Goal: Transaction & Acquisition: Book appointment/travel/reservation

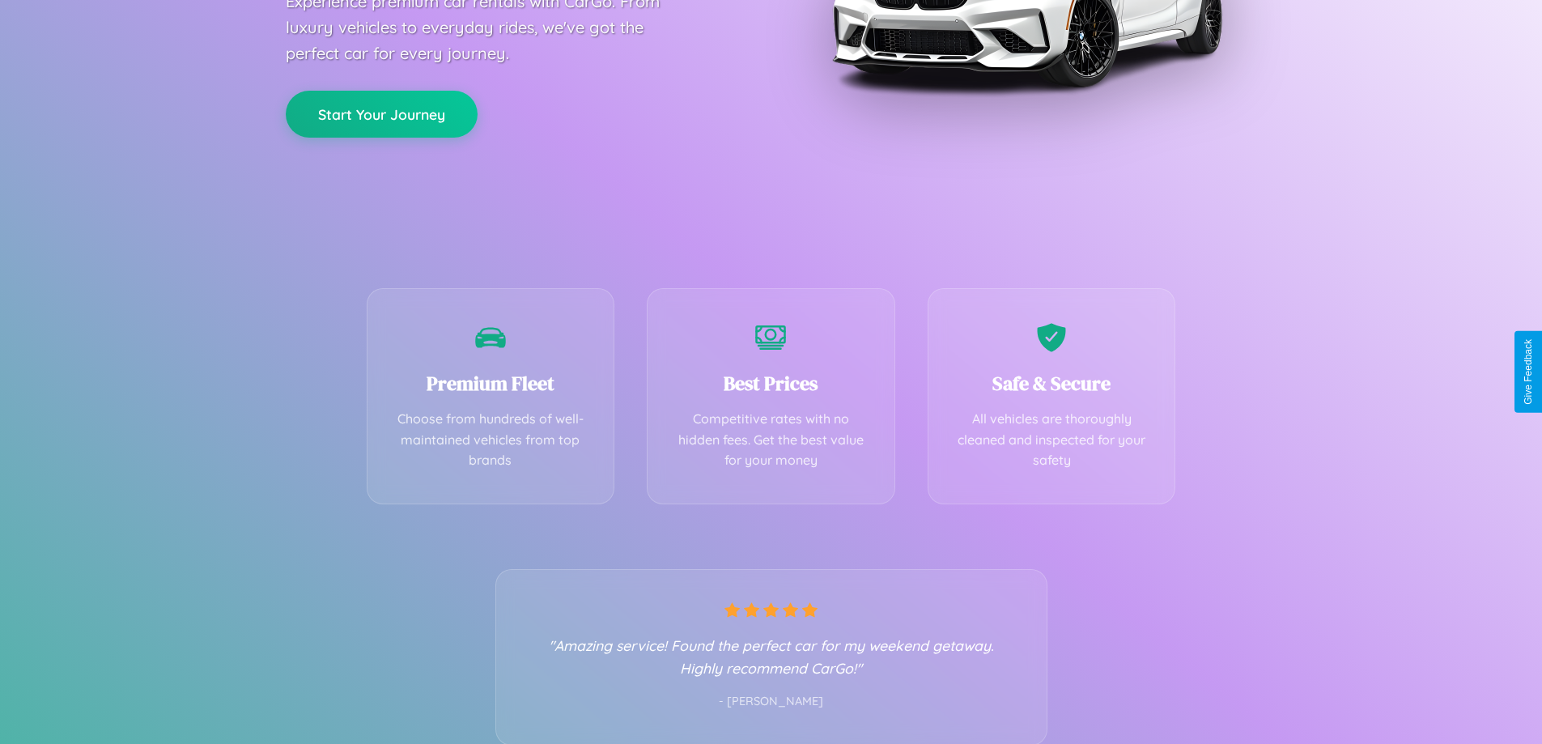
scroll to position [319, 0]
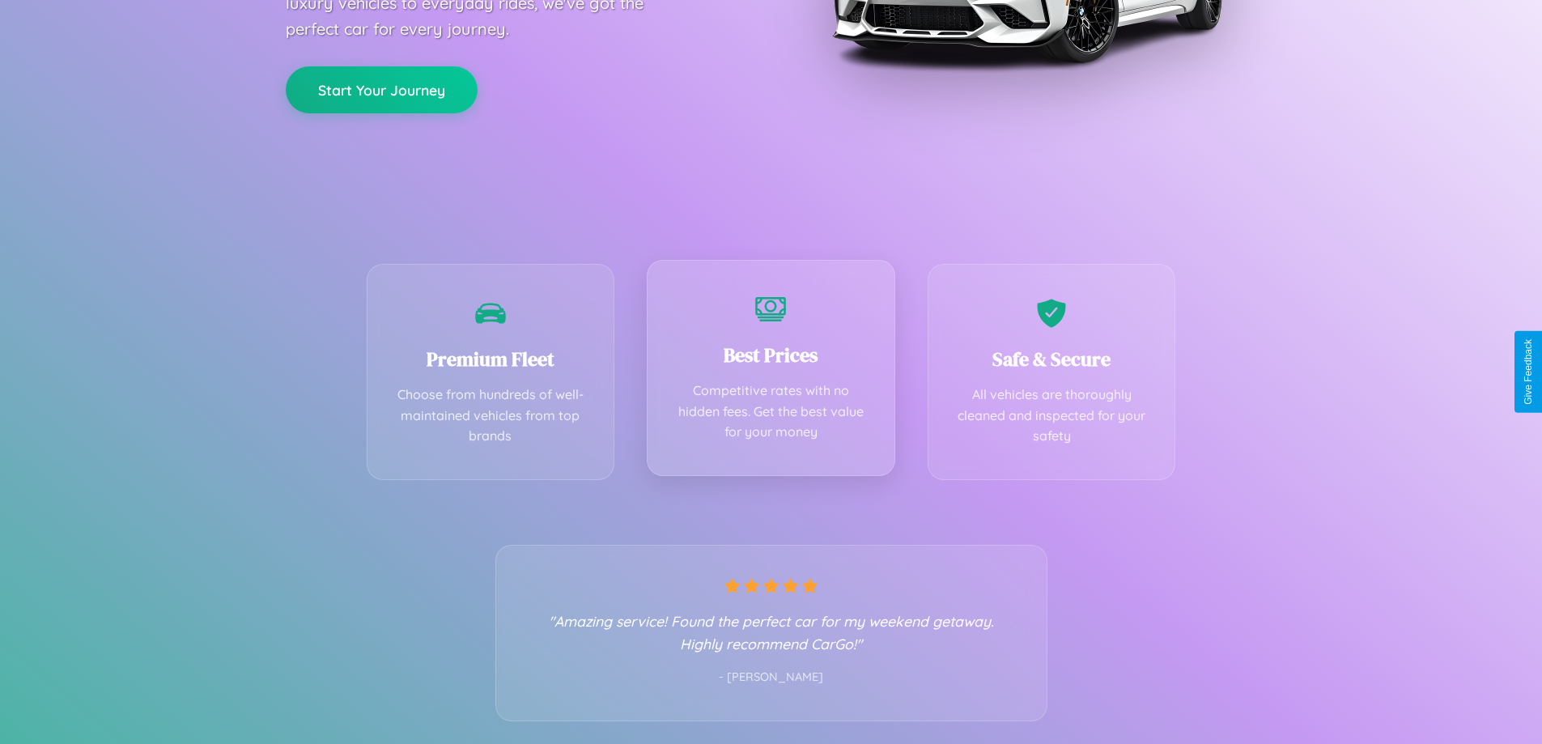
click at [771, 372] on div "Best Prices Competitive rates with no hidden fees. Get the best value for your …" at bounding box center [771, 368] width 249 height 216
click at [381, 88] on button "Start Your Journey" at bounding box center [382, 88] width 192 height 47
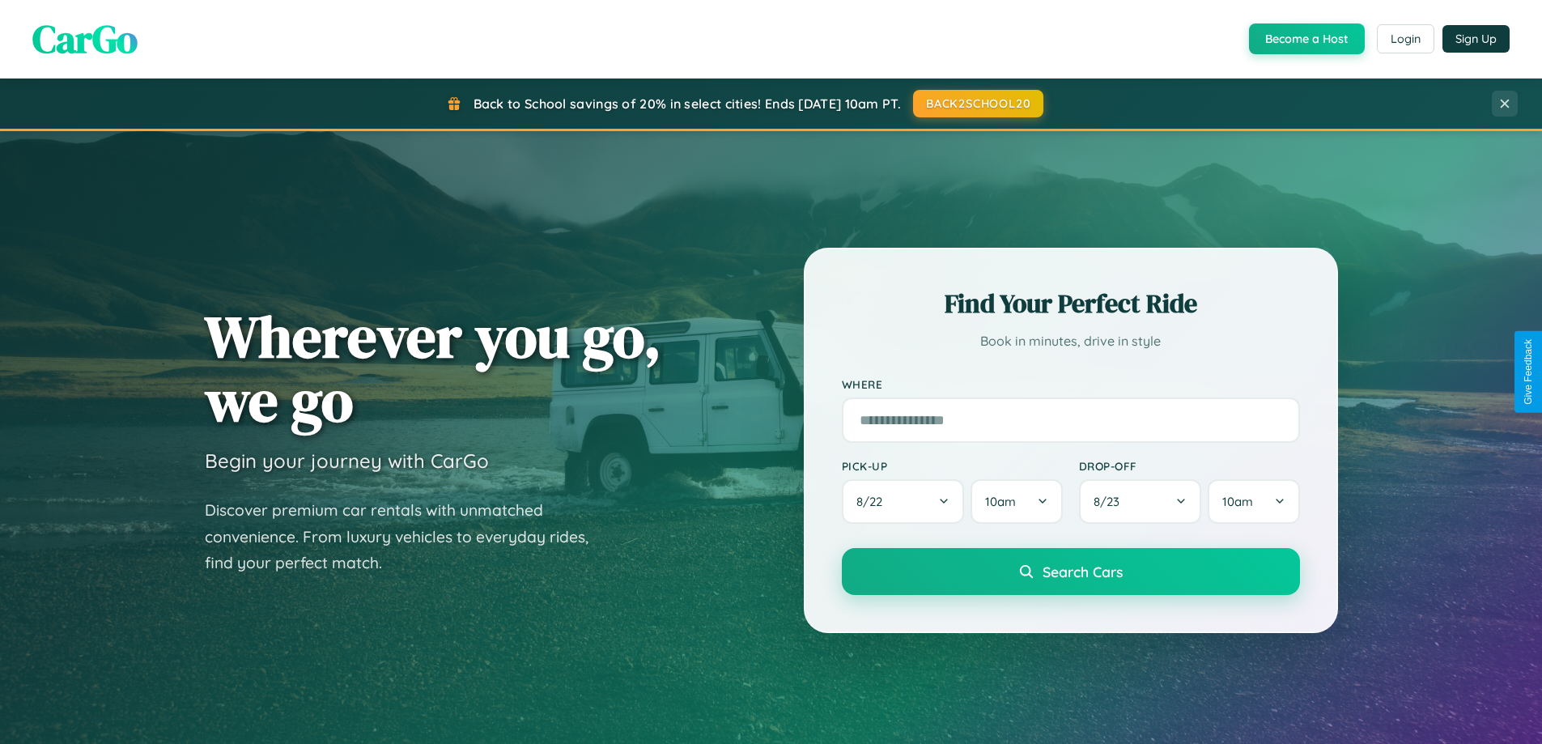
scroll to position [48, 0]
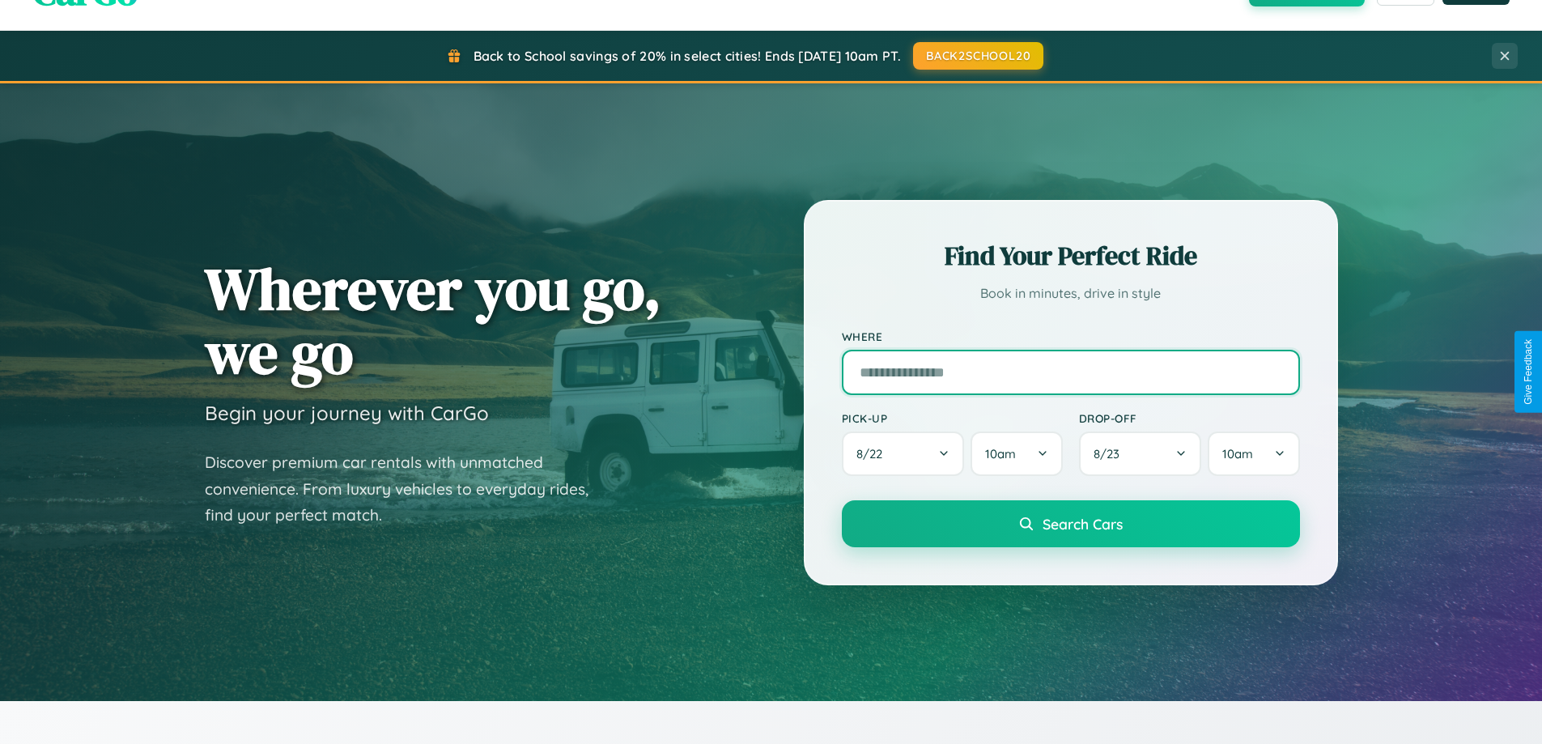
click at [1070, 372] on input "text" at bounding box center [1071, 372] width 458 height 45
type input "**********"
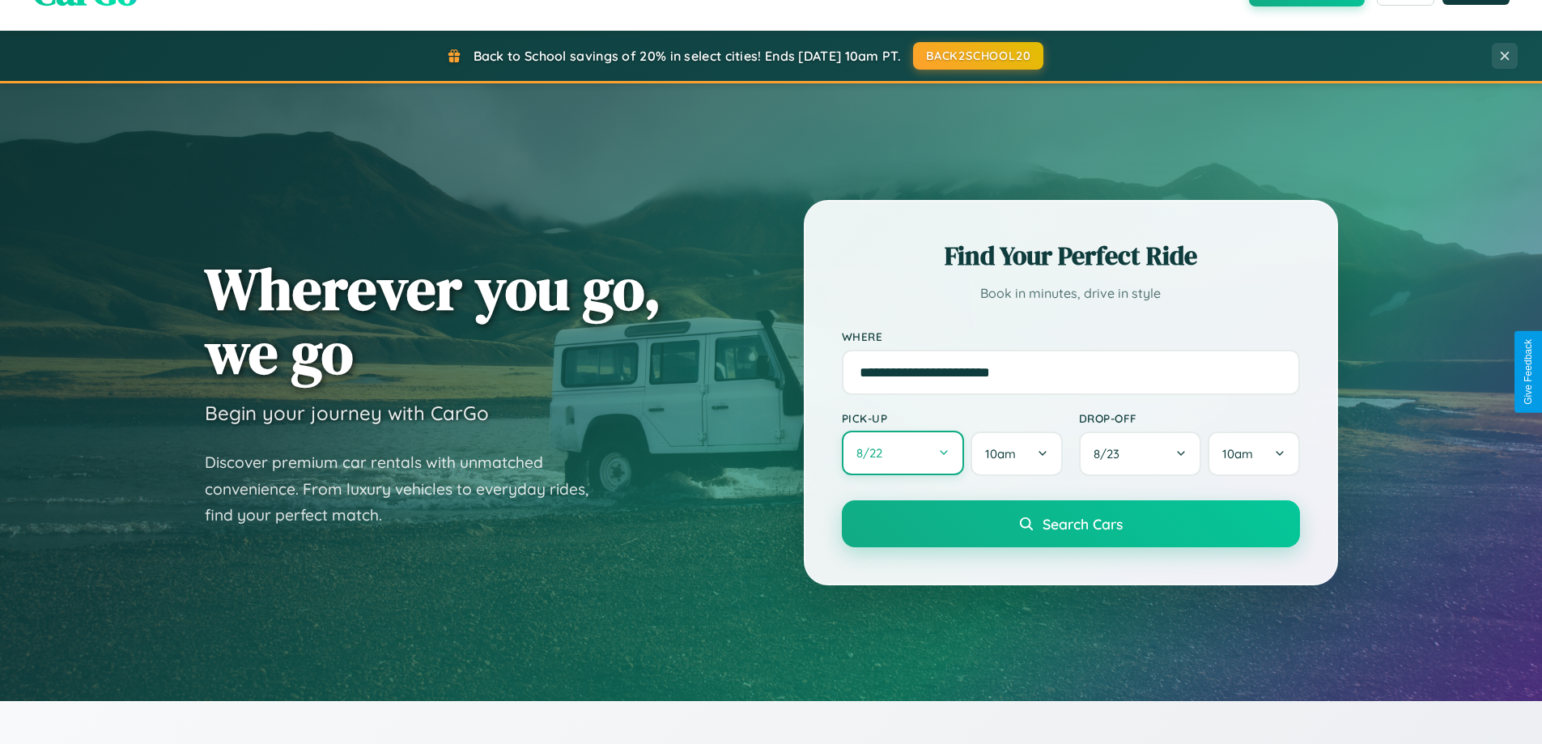
click at [903, 453] on button "8 / 22" at bounding box center [903, 453] width 123 height 45
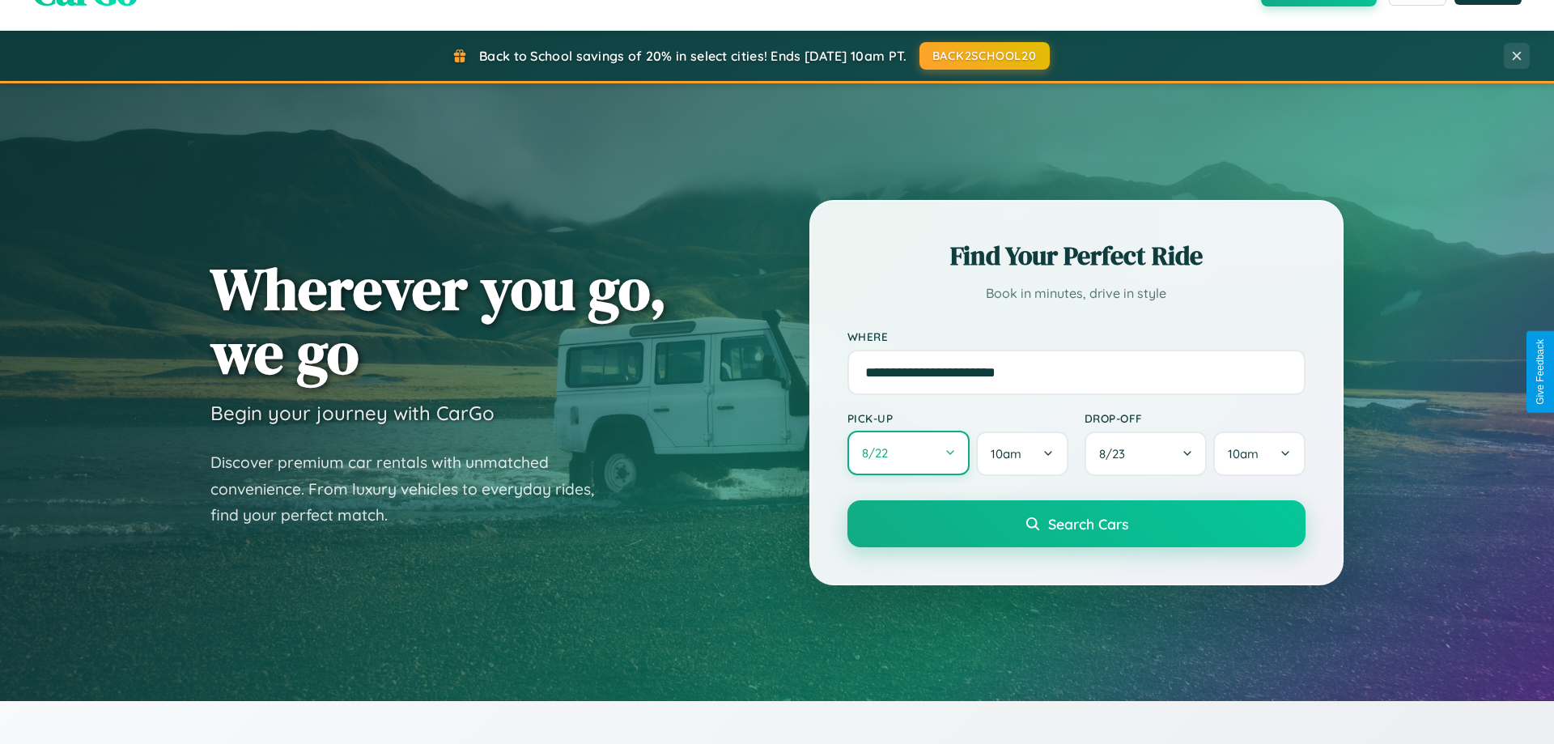
select select "*"
select select "****"
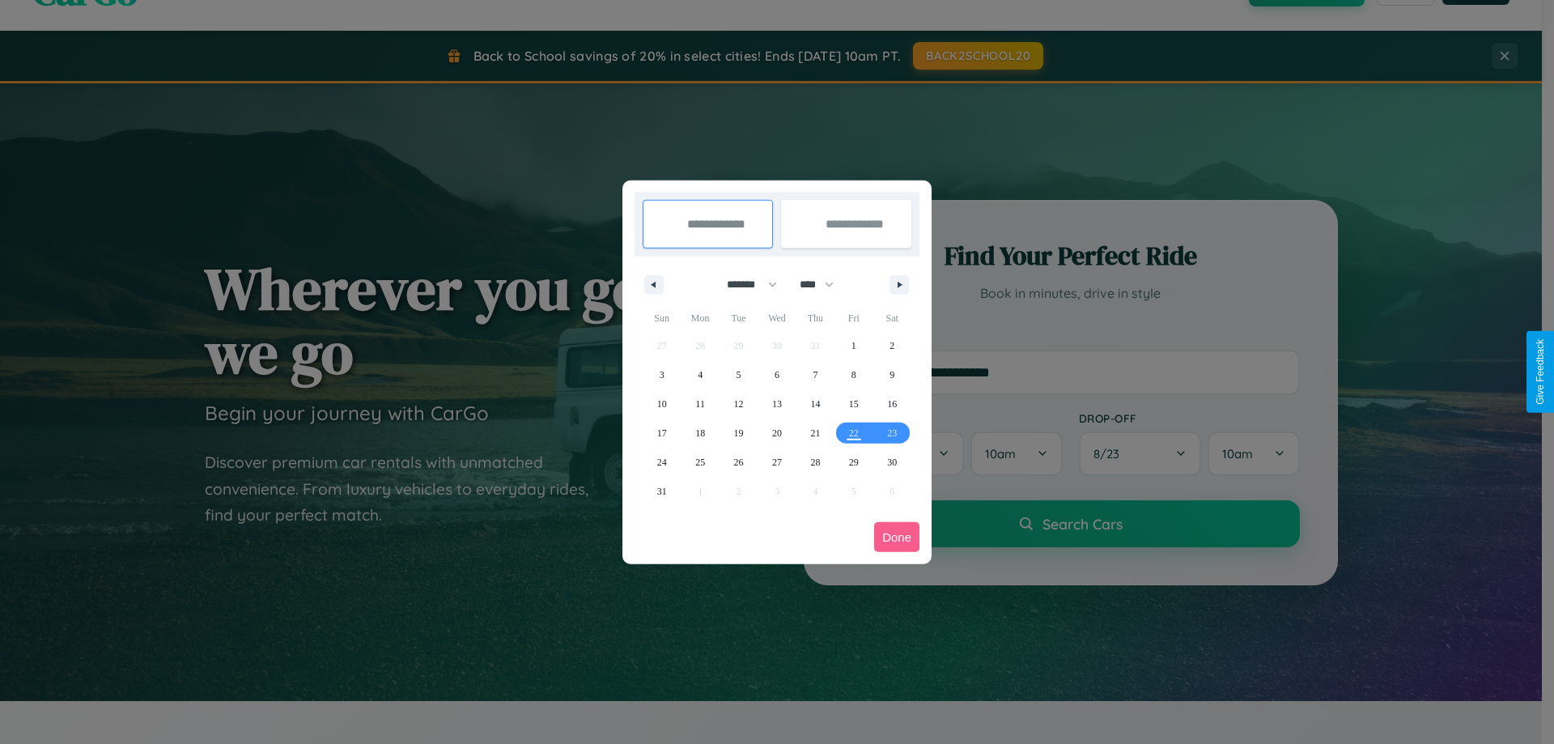
drag, startPoint x: 745, startPoint y: 284, endPoint x: 777, endPoint y: 325, distance: 51.8
click at [745, 284] on select "******* ******** ***** ***** *** **** **** ****** ********* ******* ******** **…" at bounding box center [749, 284] width 69 height 27
click at [892, 461] on span "30" at bounding box center [892, 462] width 10 height 29
type input "**********"
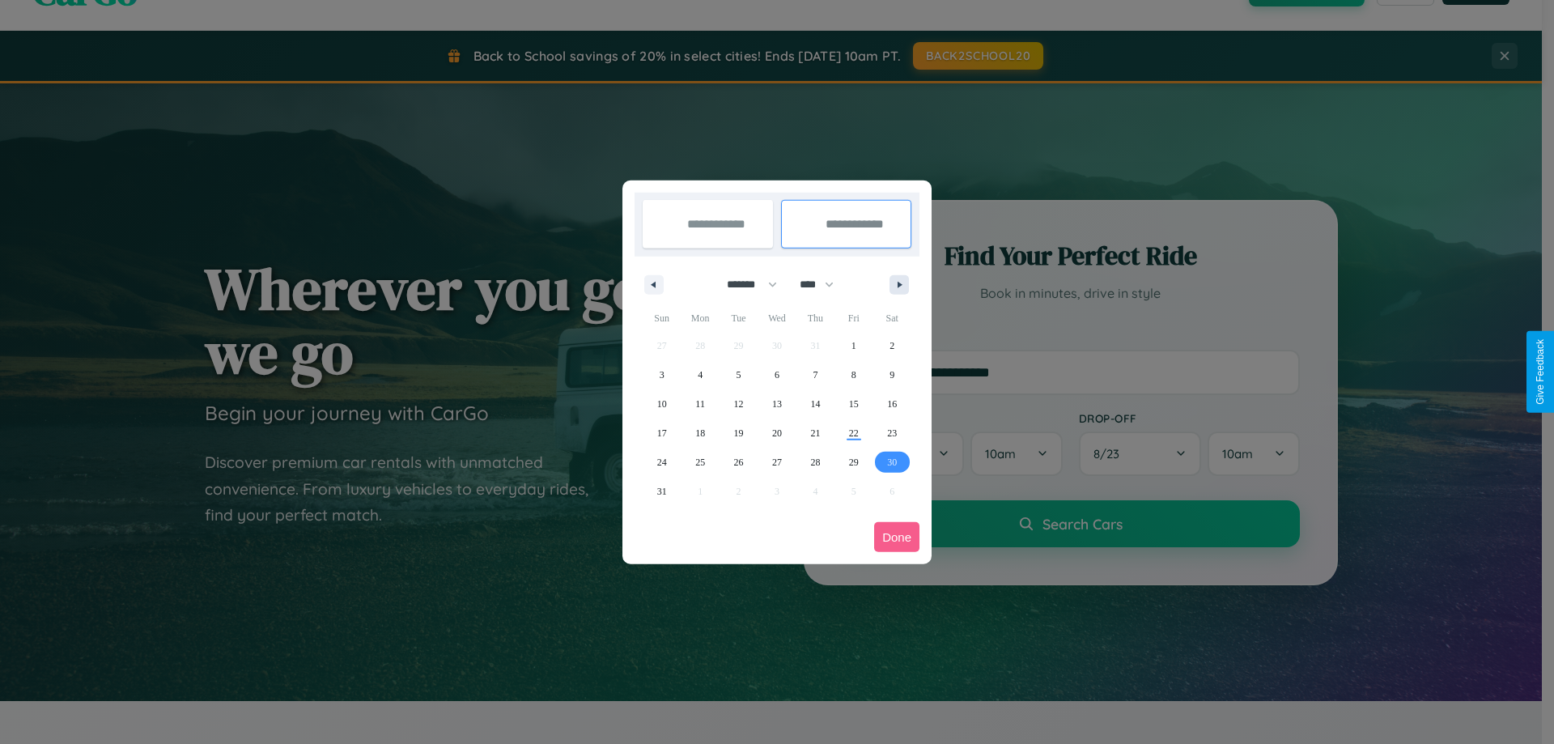
click at [899, 284] on icon "button" at bounding box center [903, 285] width 8 height 6
select select "*"
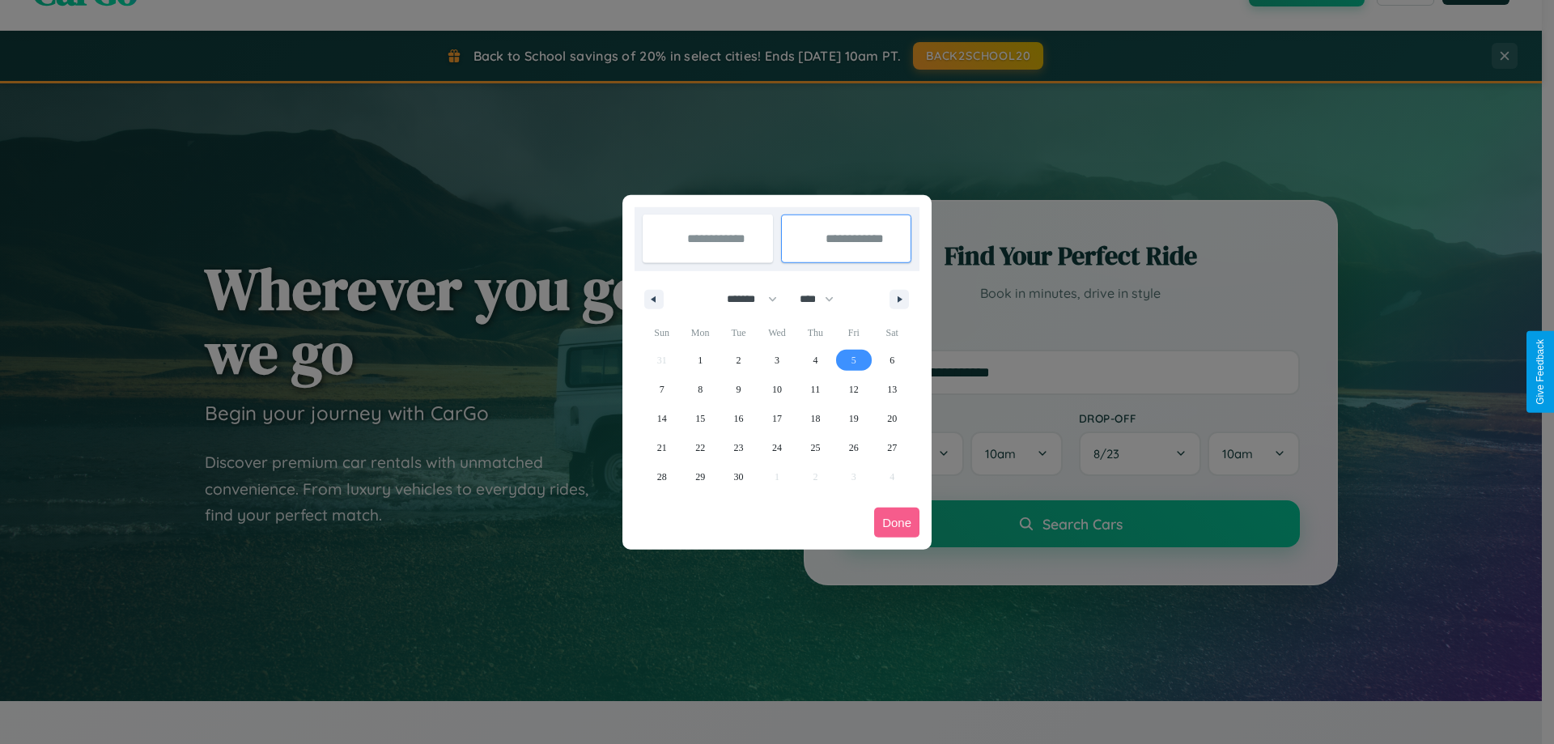
click at [853, 359] on span "5" at bounding box center [854, 360] width 5 height 29
type input "**********"
select select "*"
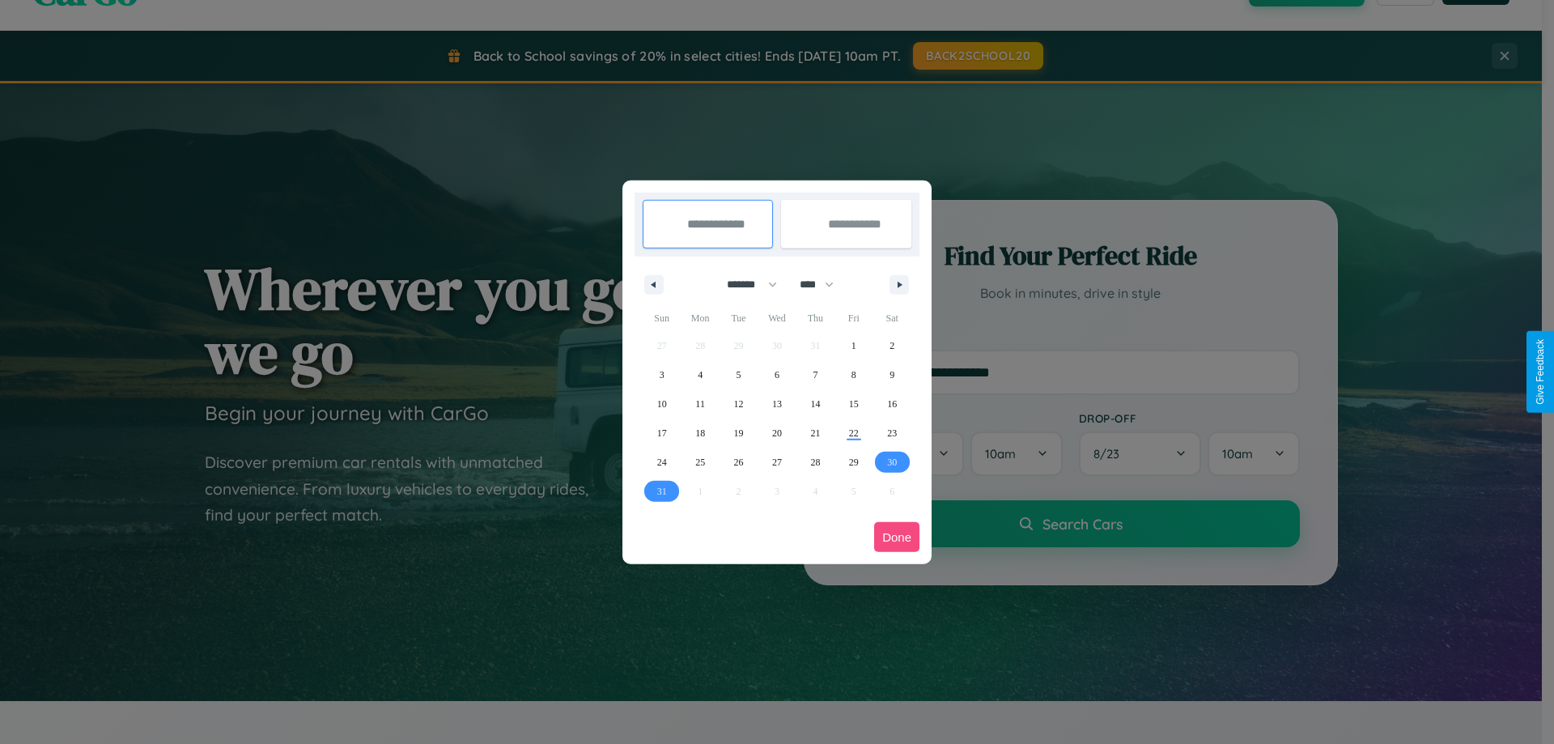
click at [897, 537] on button "Done" at bounding box center [896, 537] width 45 height 30
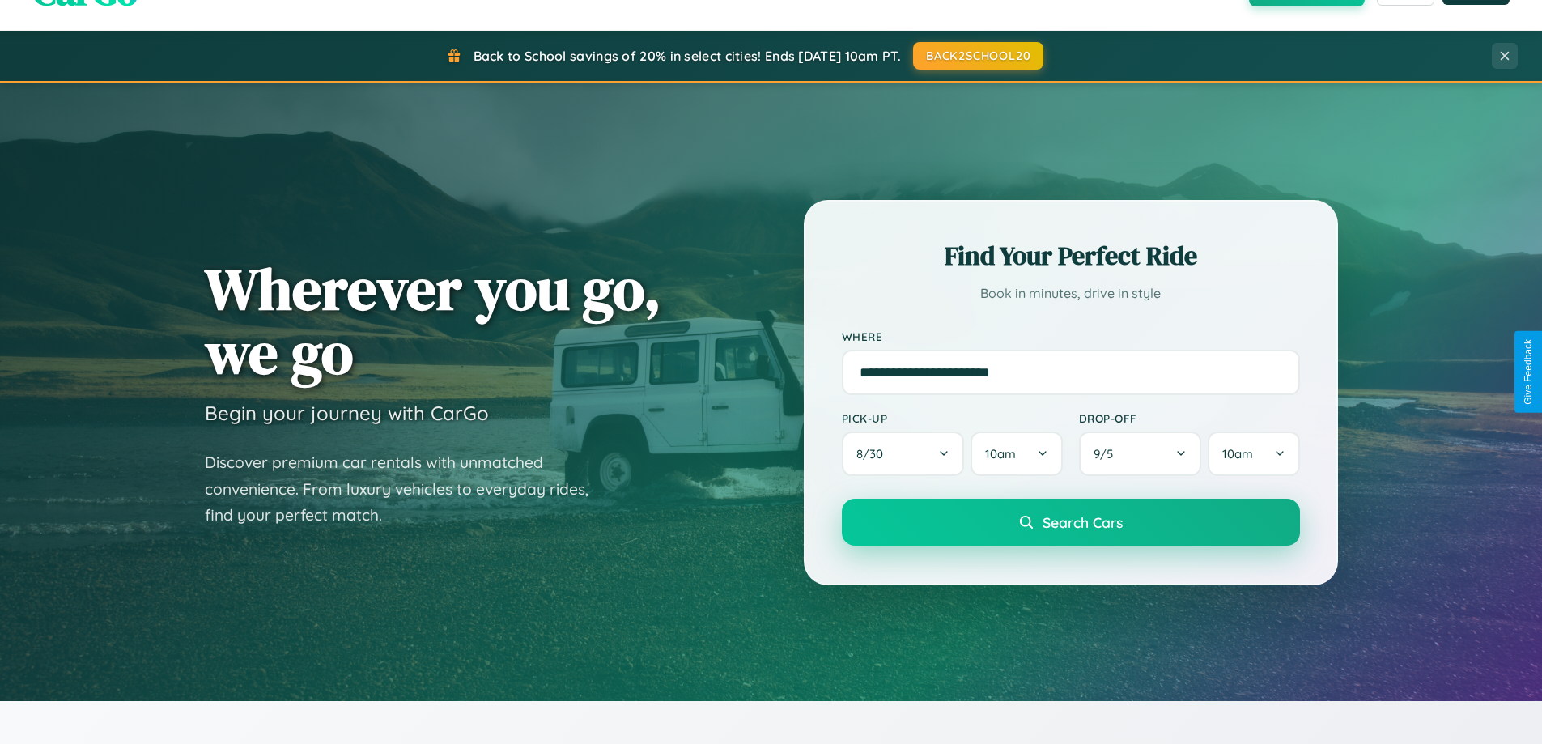
click at [1070, 522] on span "Search Cars" at bounding box center [1083, 522] width 80 height 18
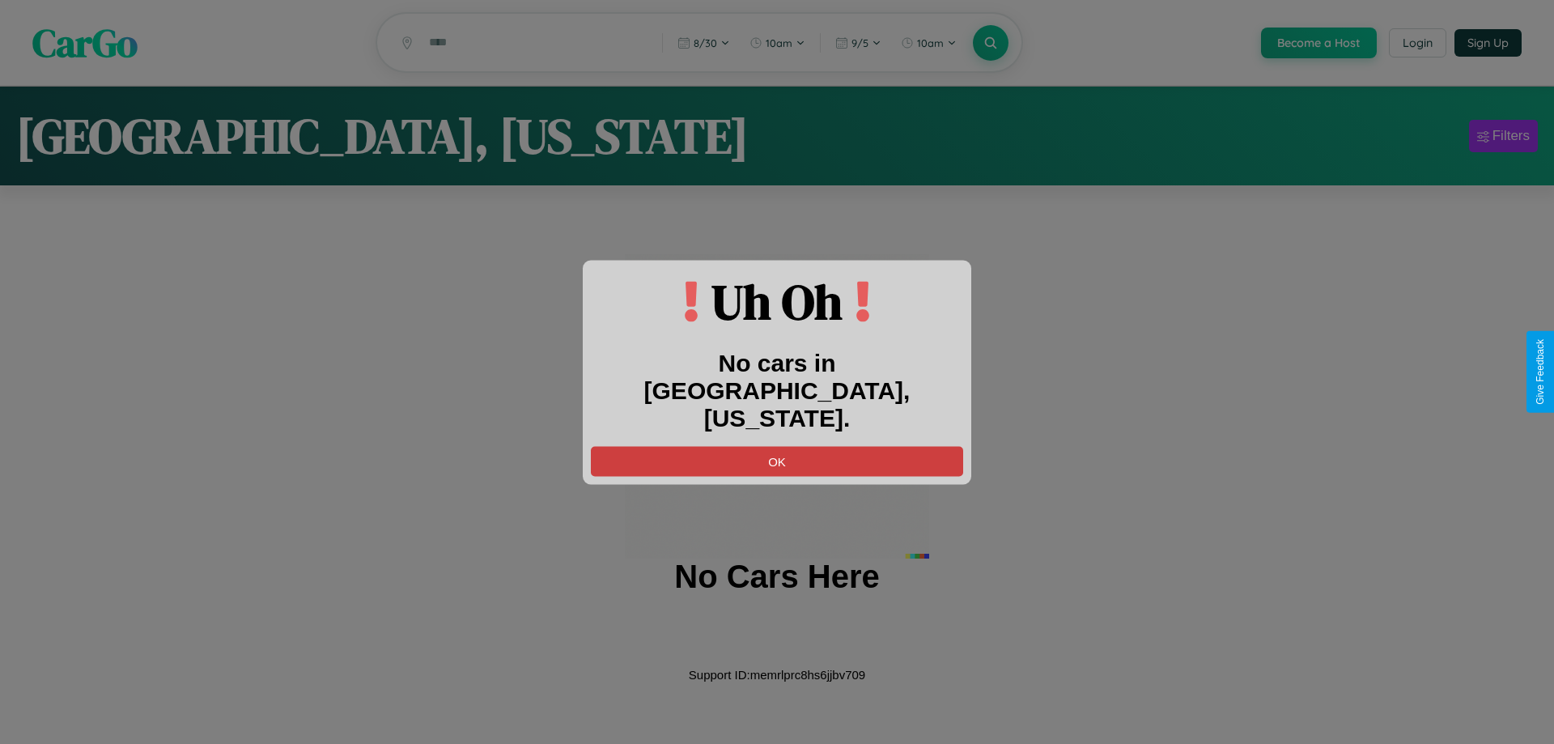
click at [777, 447] on button "OK" at bounding box center [777, 461] width 372 height 30
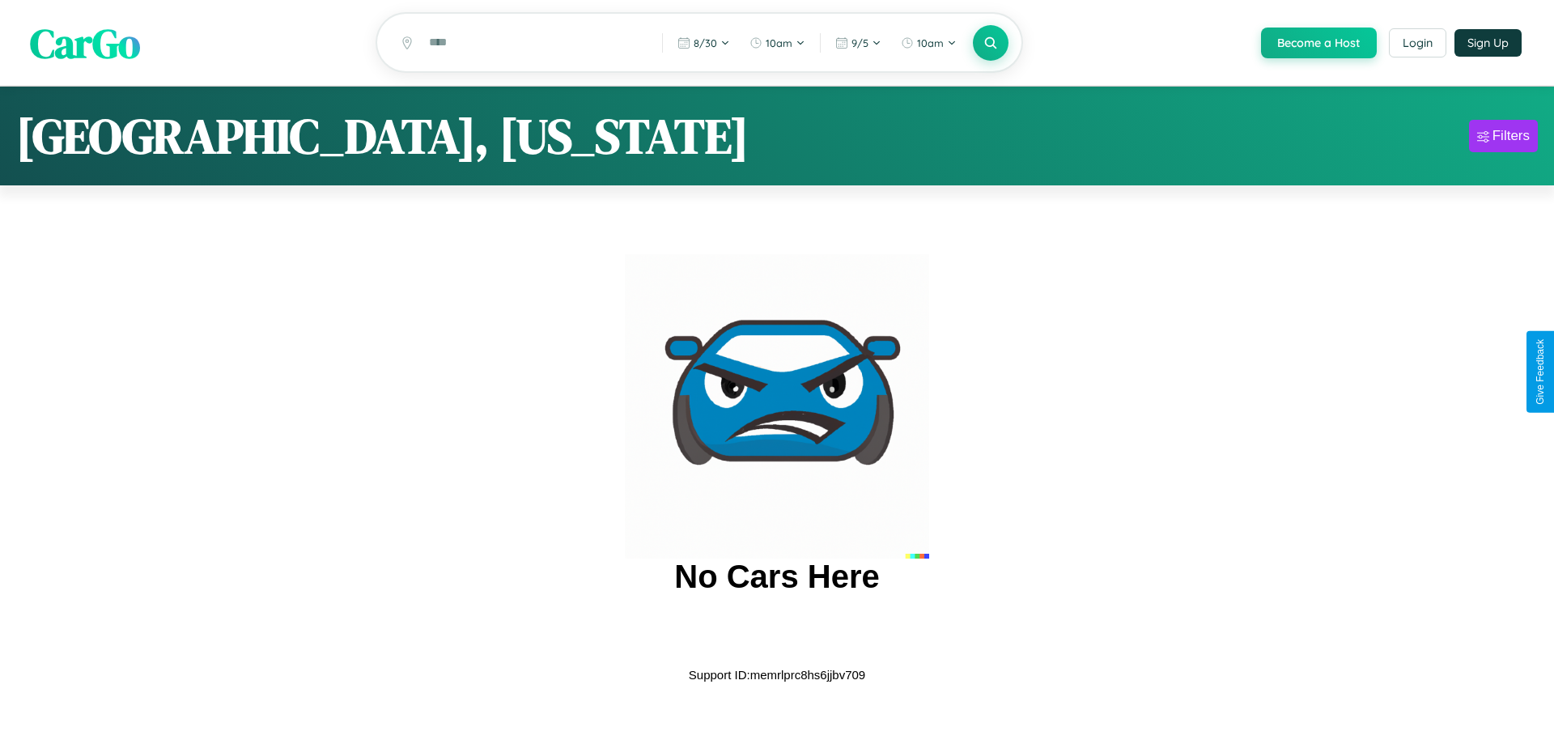
click at [85, 44] on span "CarGo" at bounding box center [85, 43] width 110 height 56
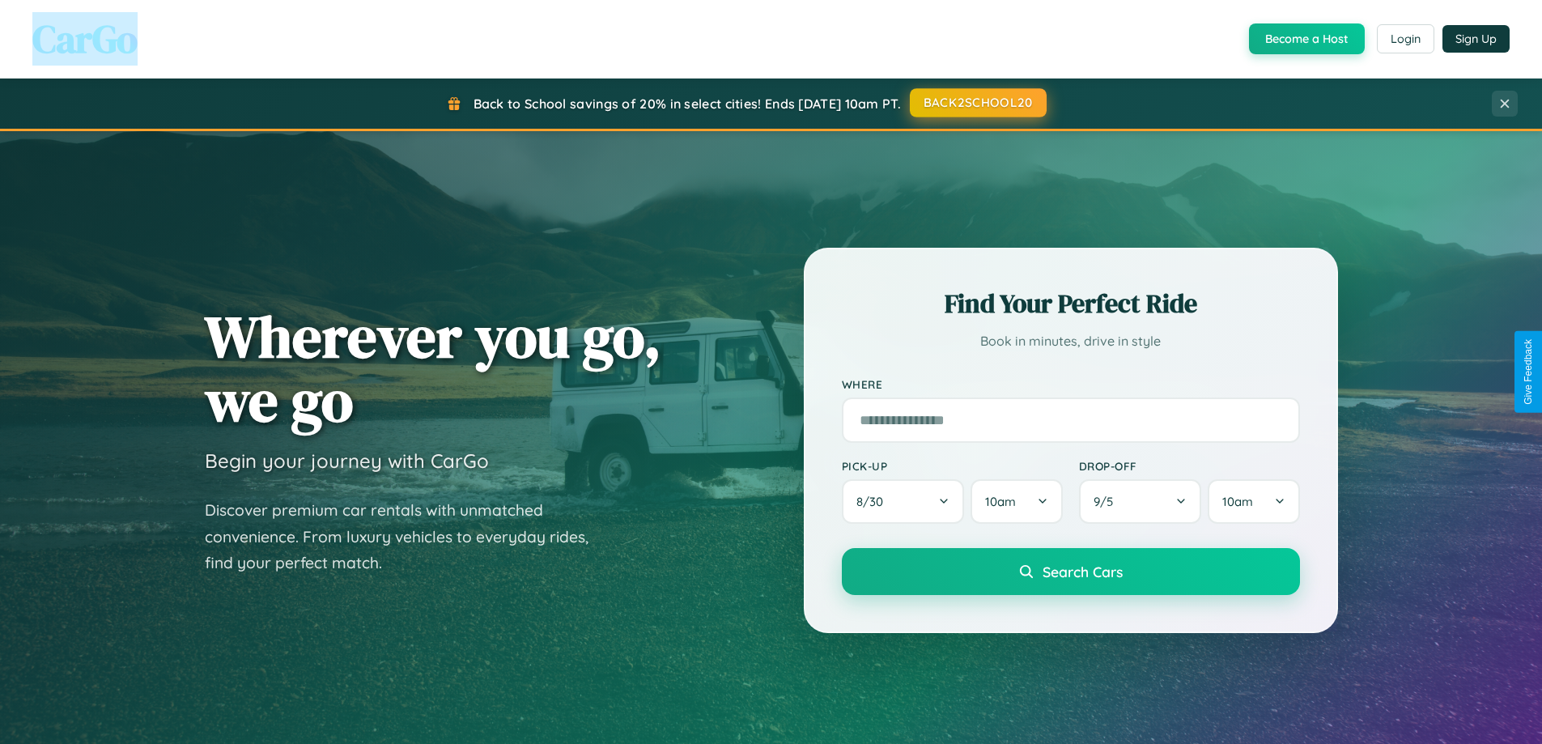
click at [977, 103] on button "BACK2SCHOOL20" at bounding box center [978, 102] width 137 height 29
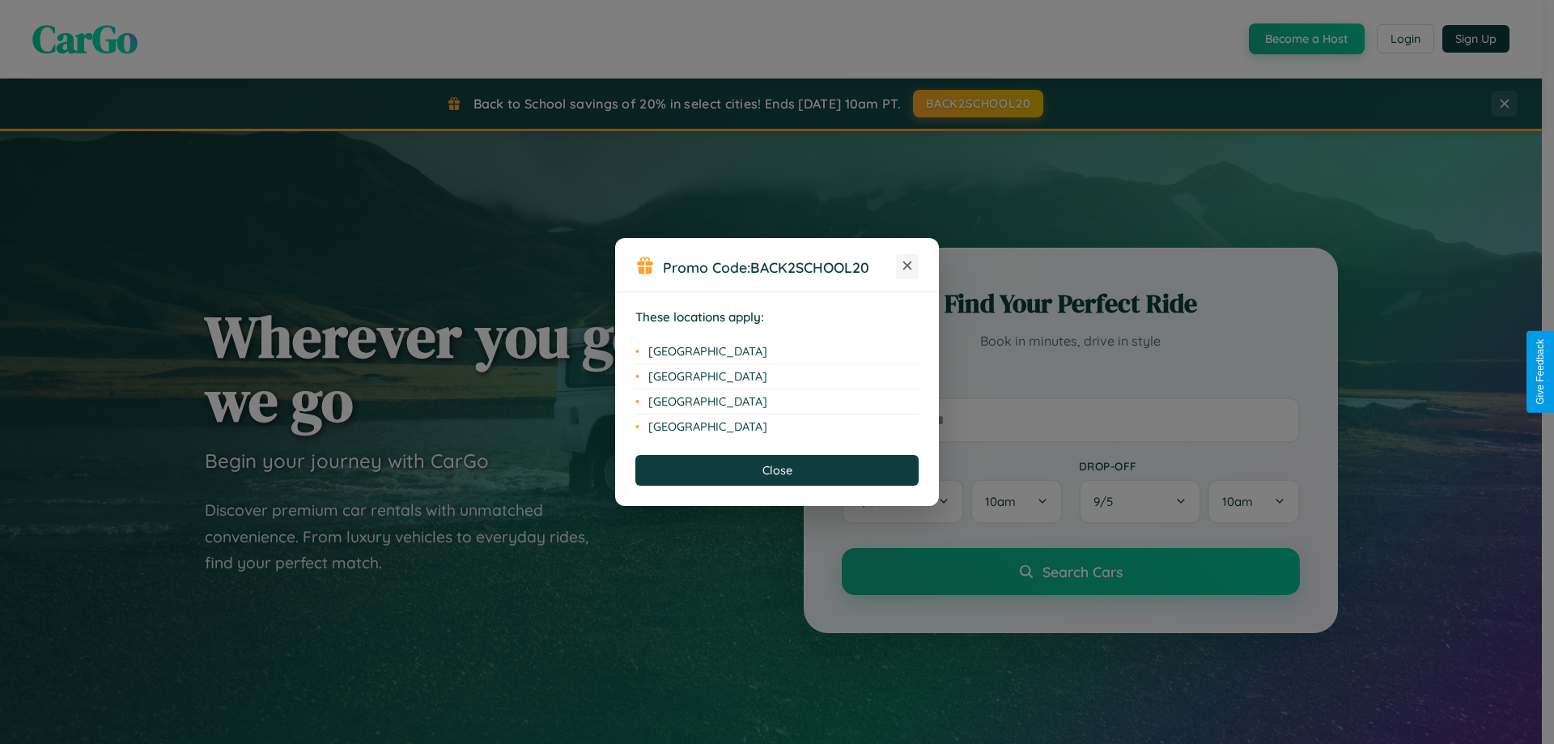
click at [907, 266] on icon at bounding box center [907, 265] width 9 height 9
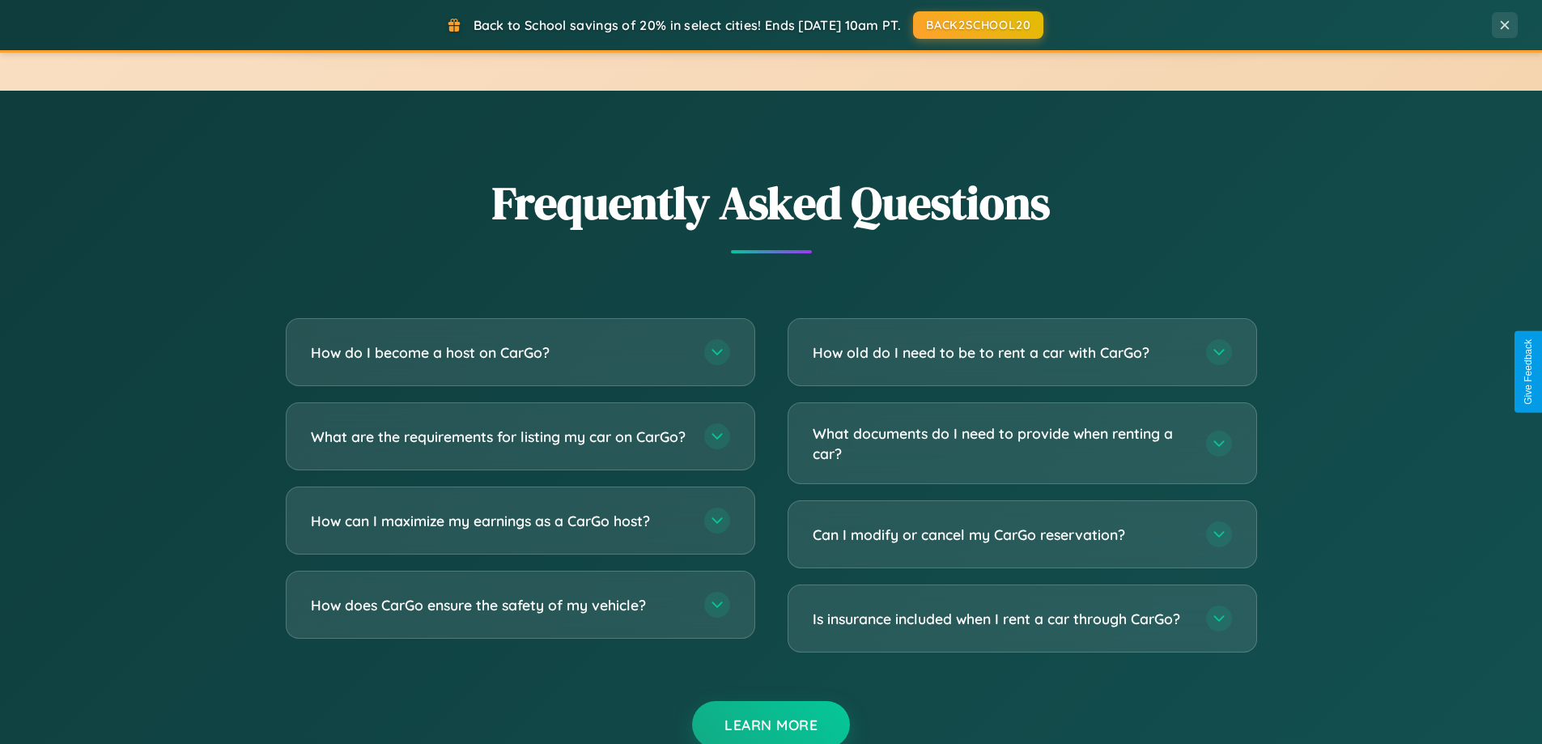
scroll to position [3115, 0]
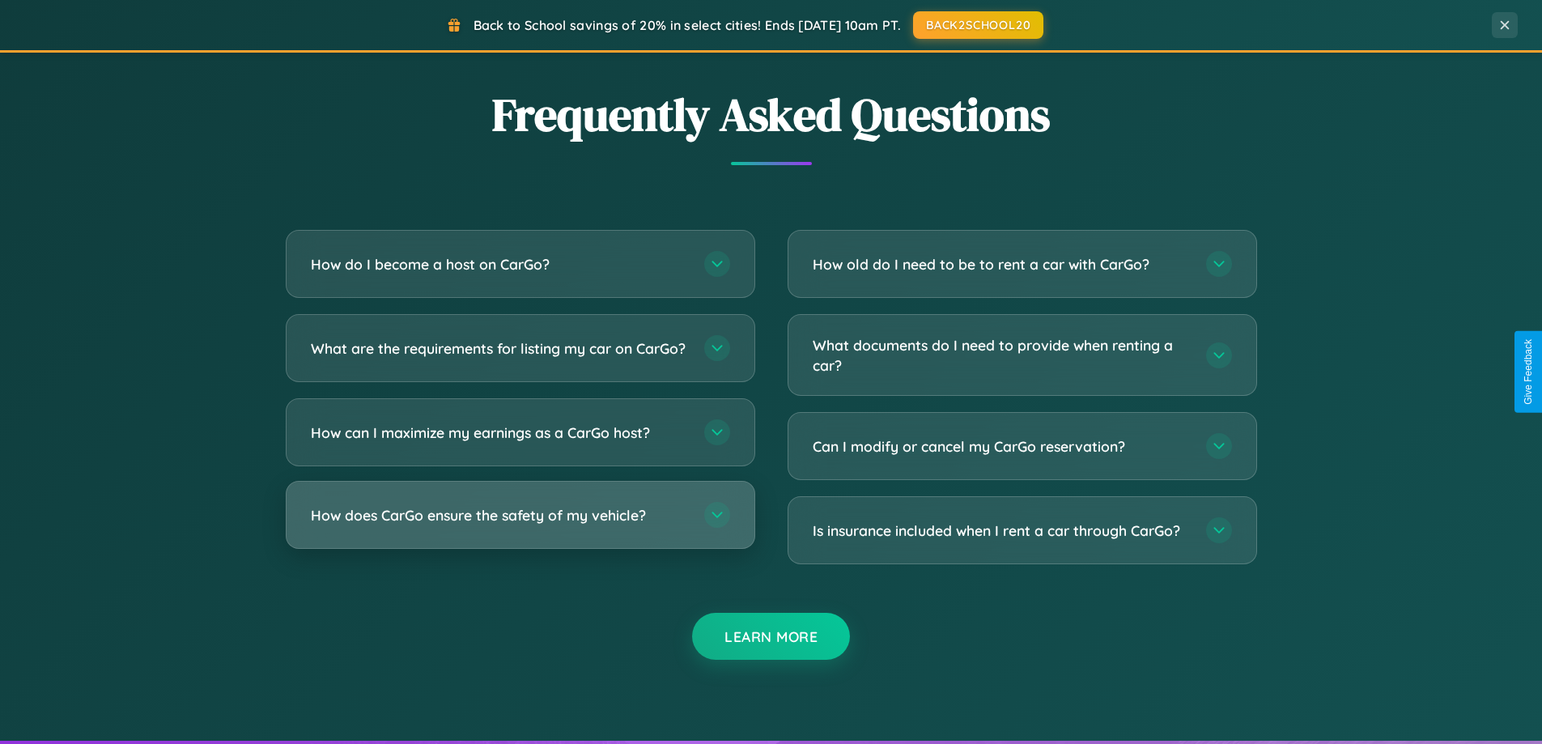
click at [520, 525] on h3 "How does CarGo ensure the safety of my vehicle?" at bounding box center [499, 515] width 377 height 20
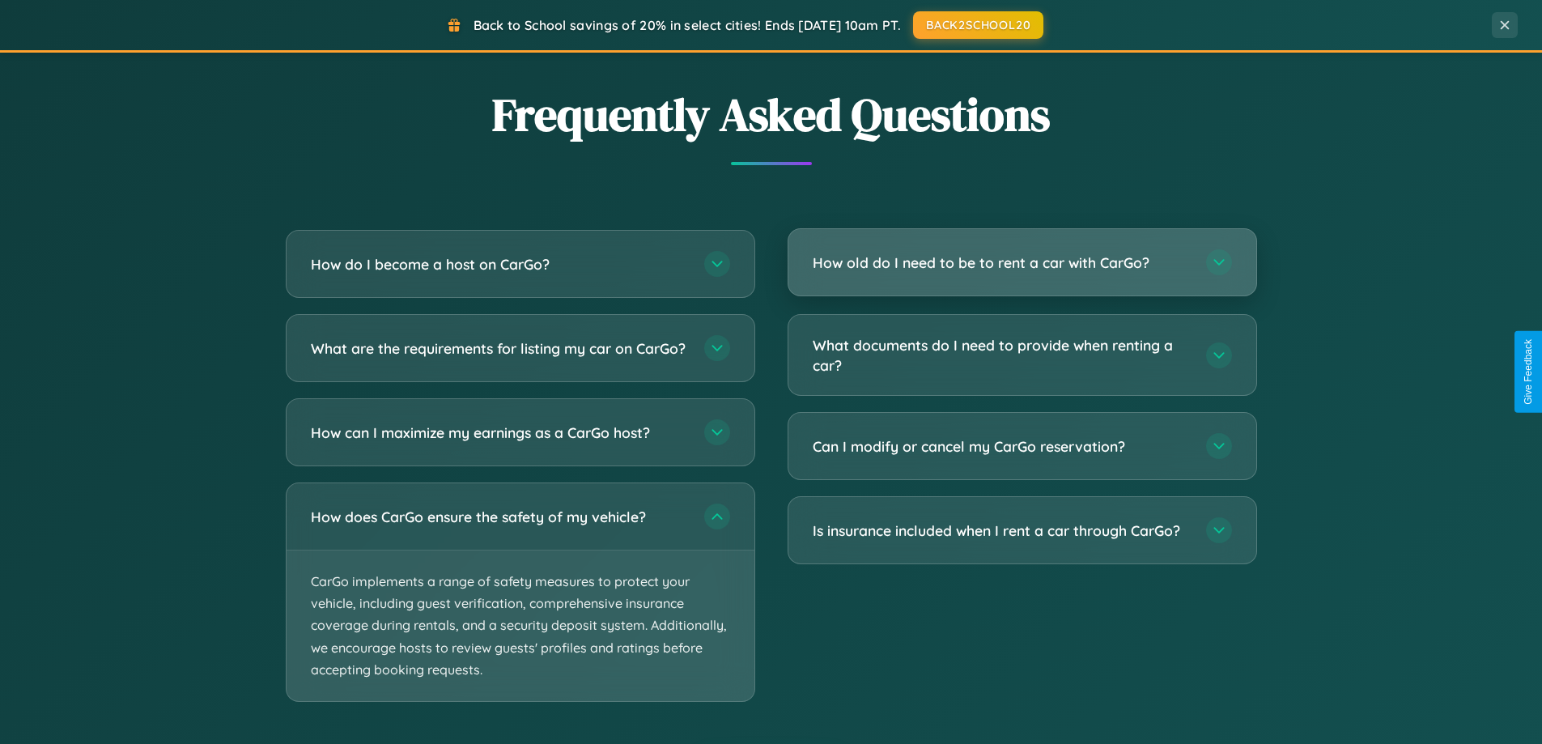
click at [1022, 262] on h3 "How old do I need to be to rent a car with CarGo?" at bounding box center [1001, 263] width 377 height 20
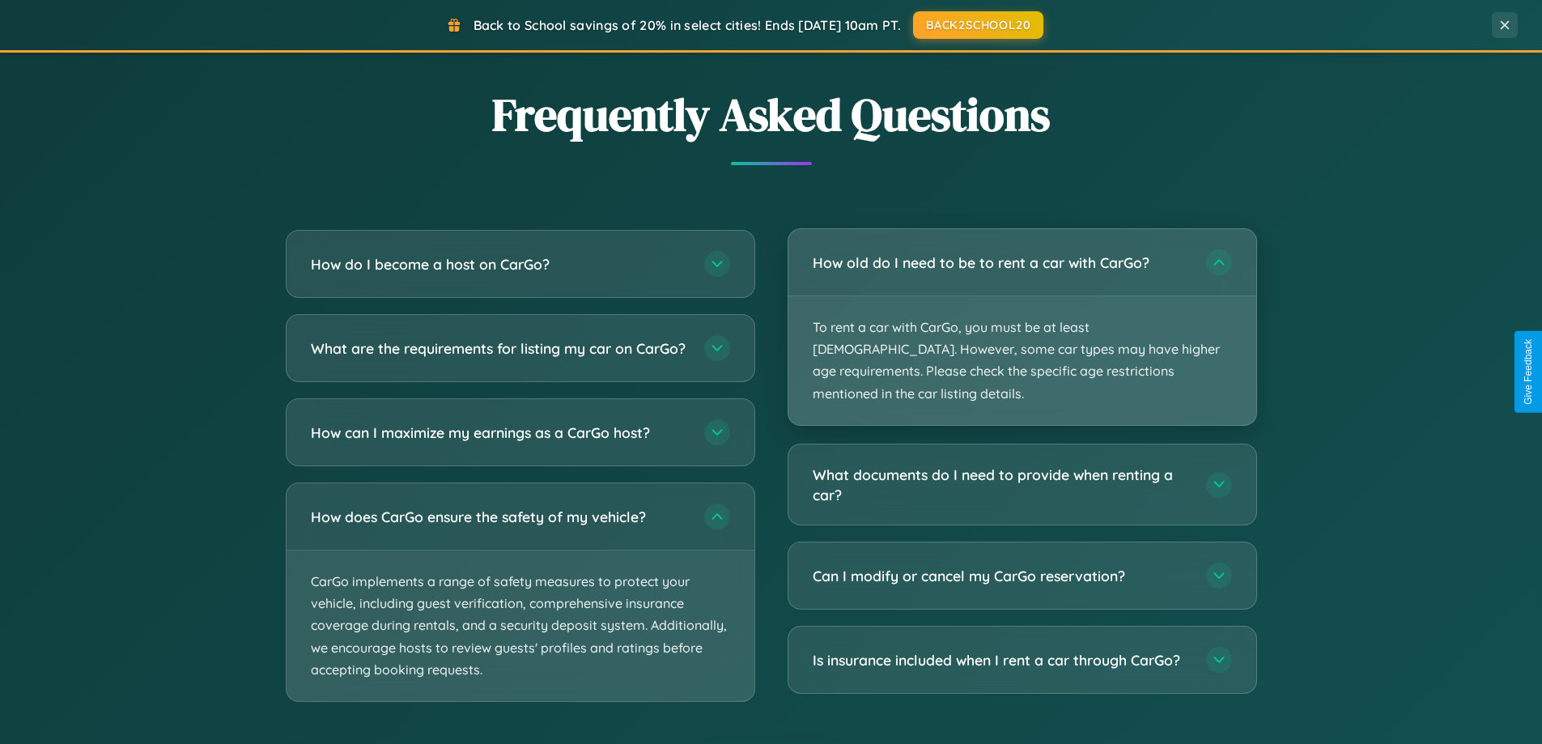
click at [1022, 316] on p "To rent a car with CarGo, you must be at least [DEMOGRAPHIC_DATA]. However, som…" at bounding box center [1022, 360] width 468 height 129
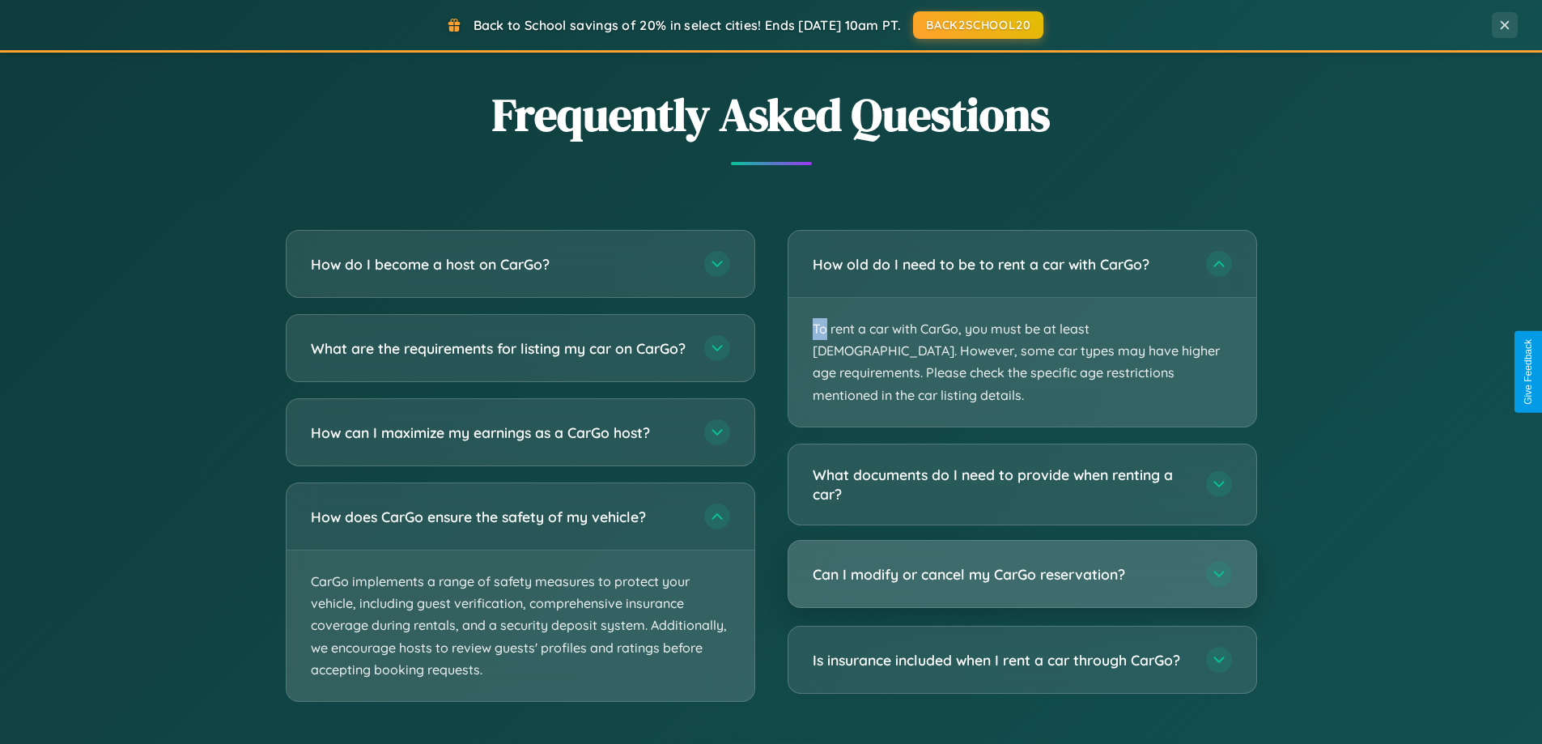
click at [1022, 564] on h3 "Can I modify or cancel my CarGo reservation?" at bounding box center [1001, 574] width 377 height 20
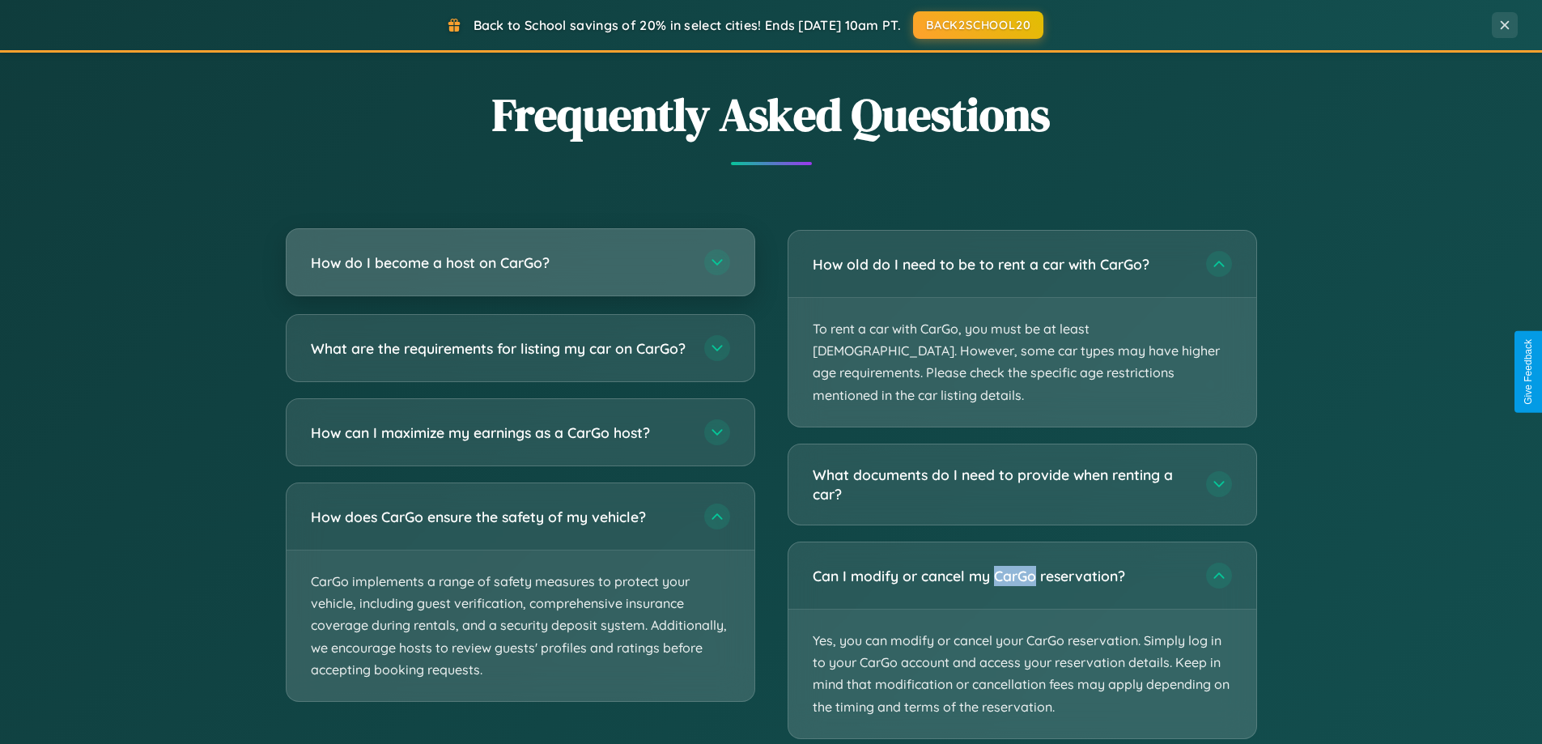
click at [520, 264] on h3 "How do I become a host on CarGo?" at bounding box center [499, 263] width 377 height 20
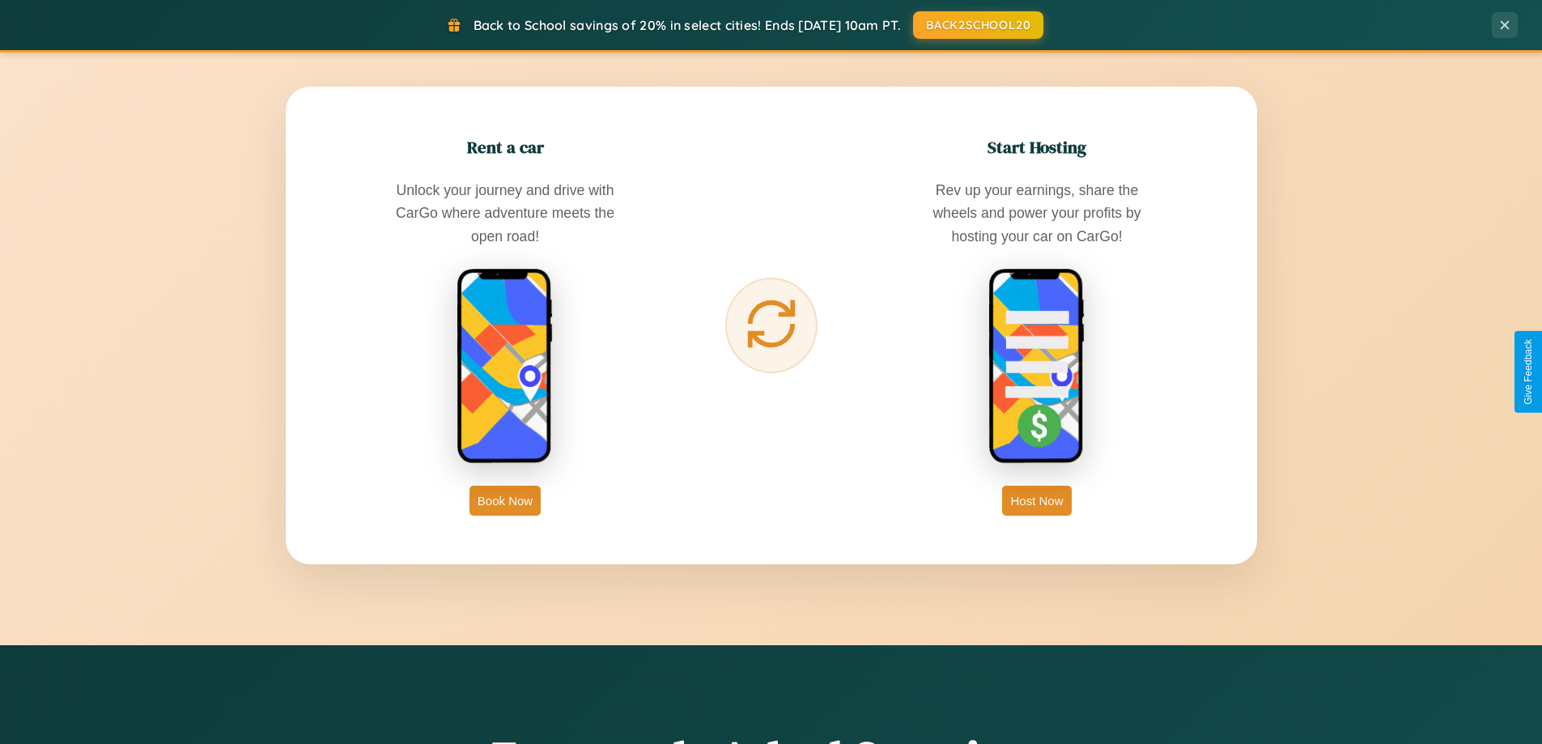
scroll to position [350, 0]
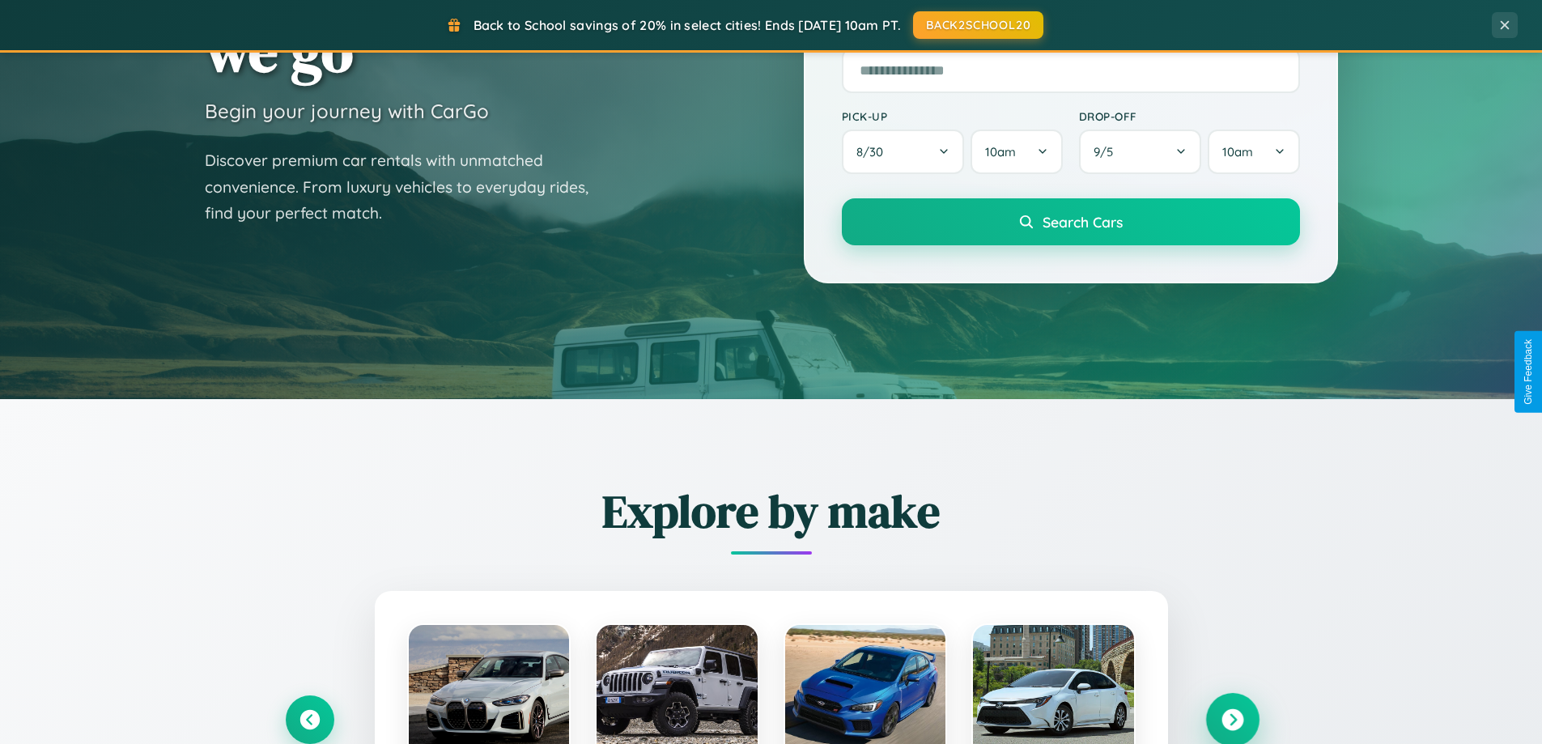
click at [1232, 720] on icon at bounding box center [1233, 720] width 22 height 22
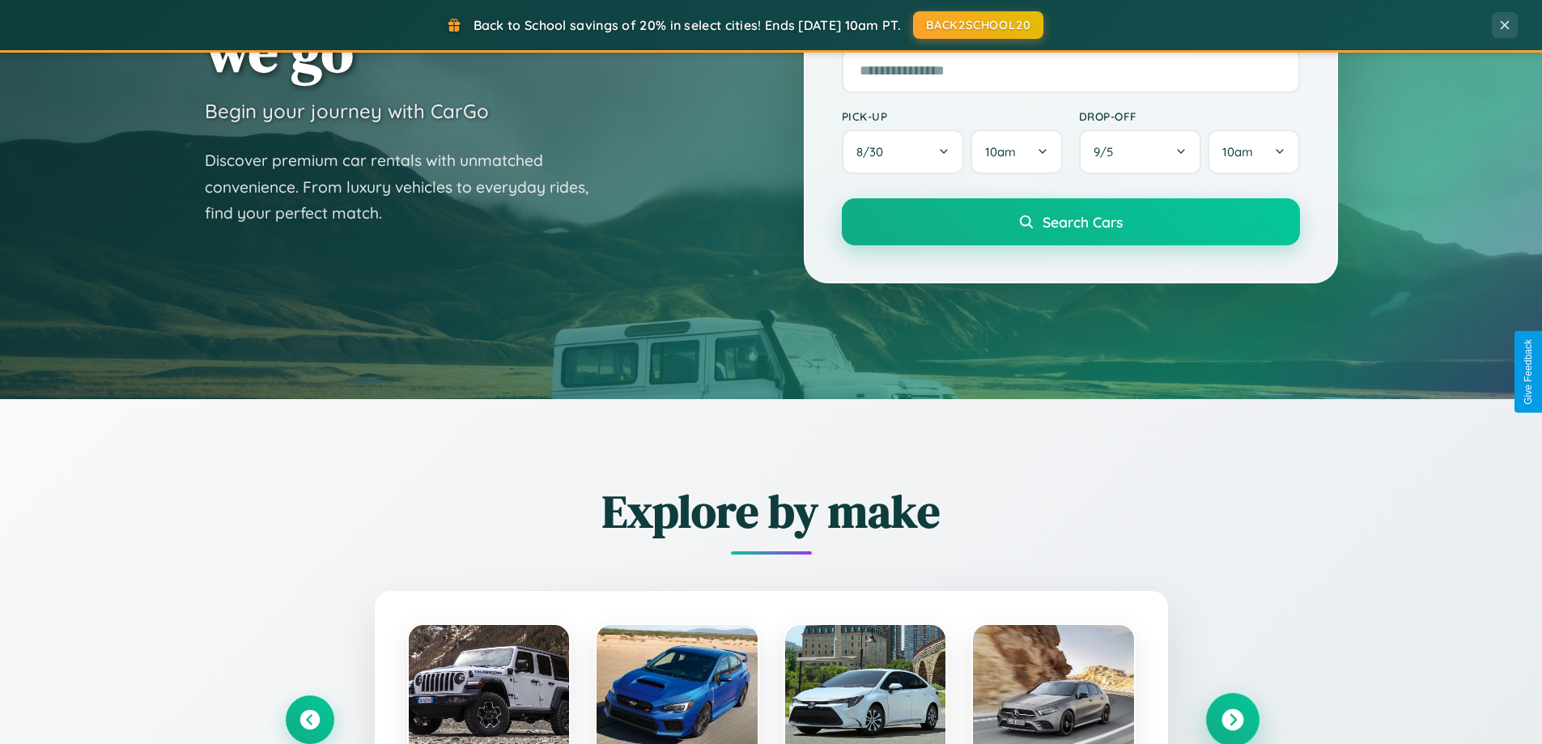
scroll to position [1897, 0]
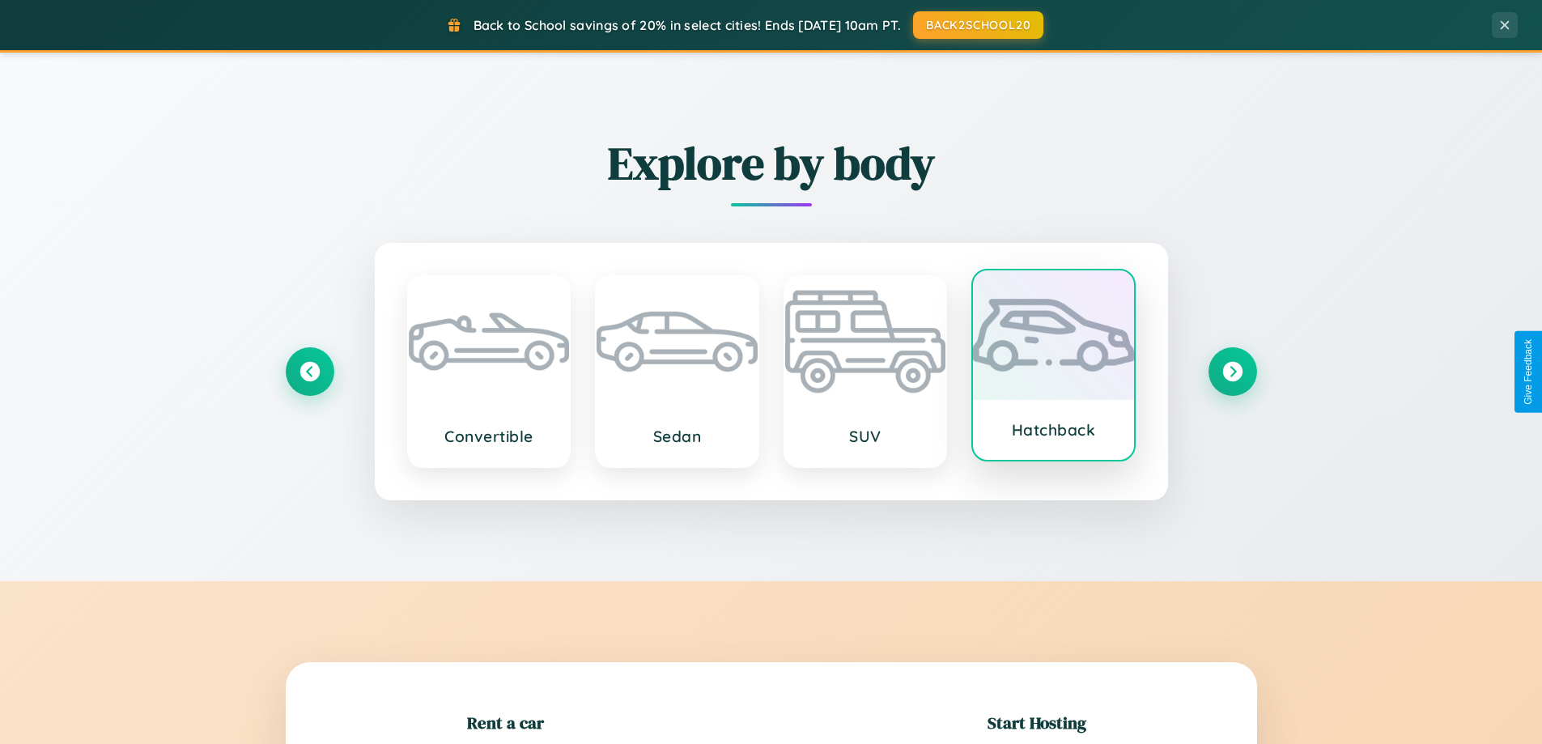
click at [1053, 367] on div at bounding box center [1053, 335] width 161 height 130
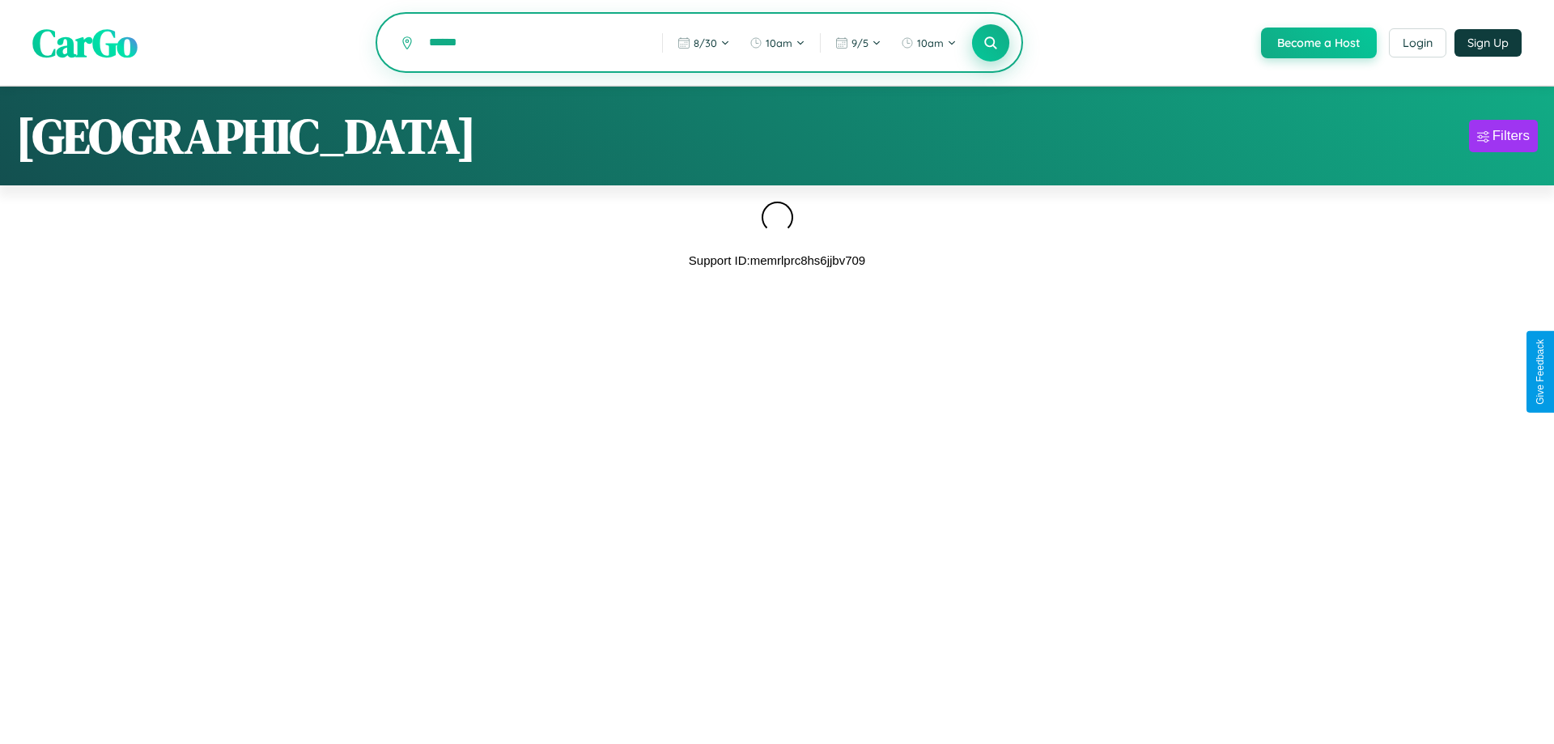
type input "******"
click at [989, 44] on icon at bounding box center [990, 42] width 15 height 15
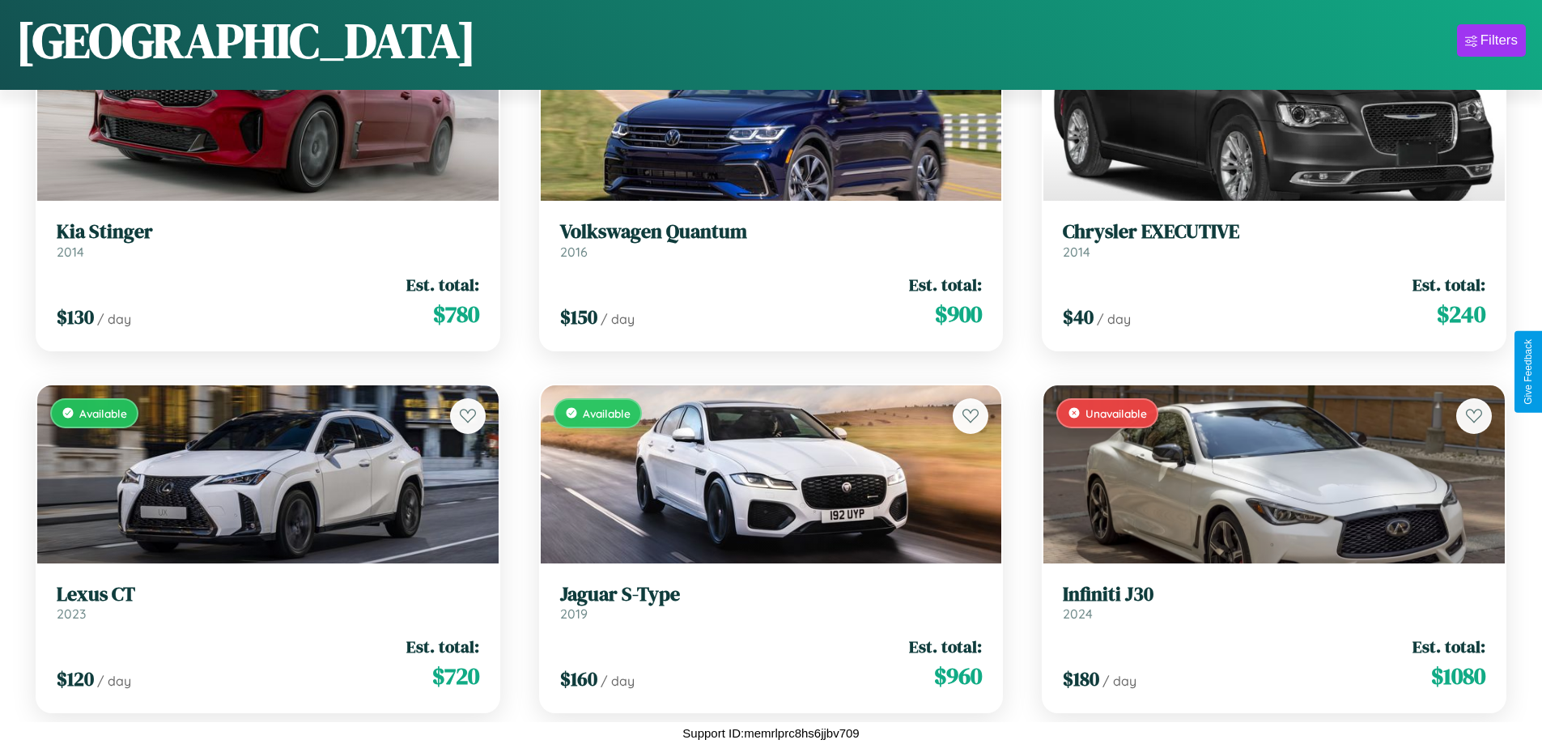
scroll to position [15452, 0]
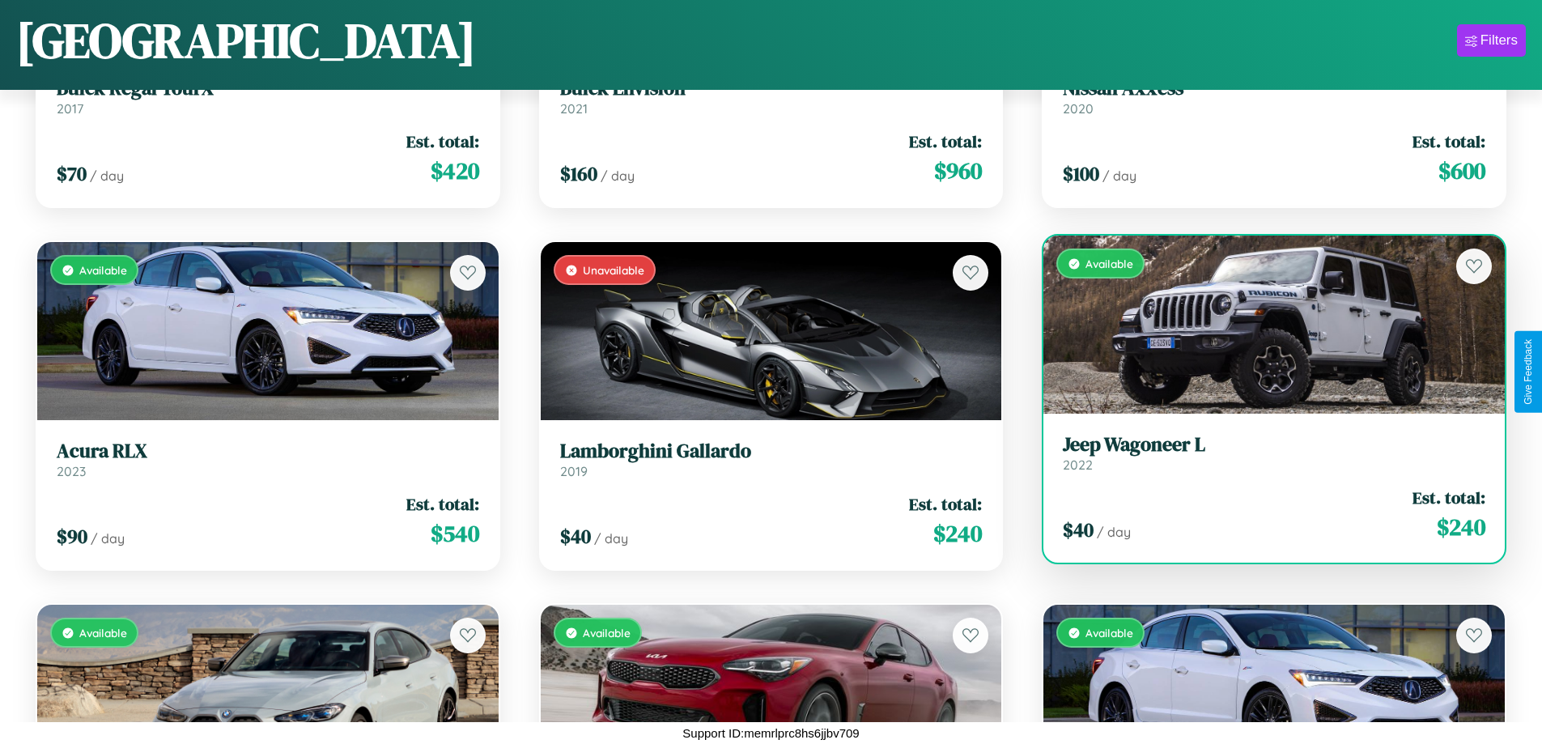
click at [1264, 325] on div "Available" at bounding box center [1273, 325] width 461 height 178
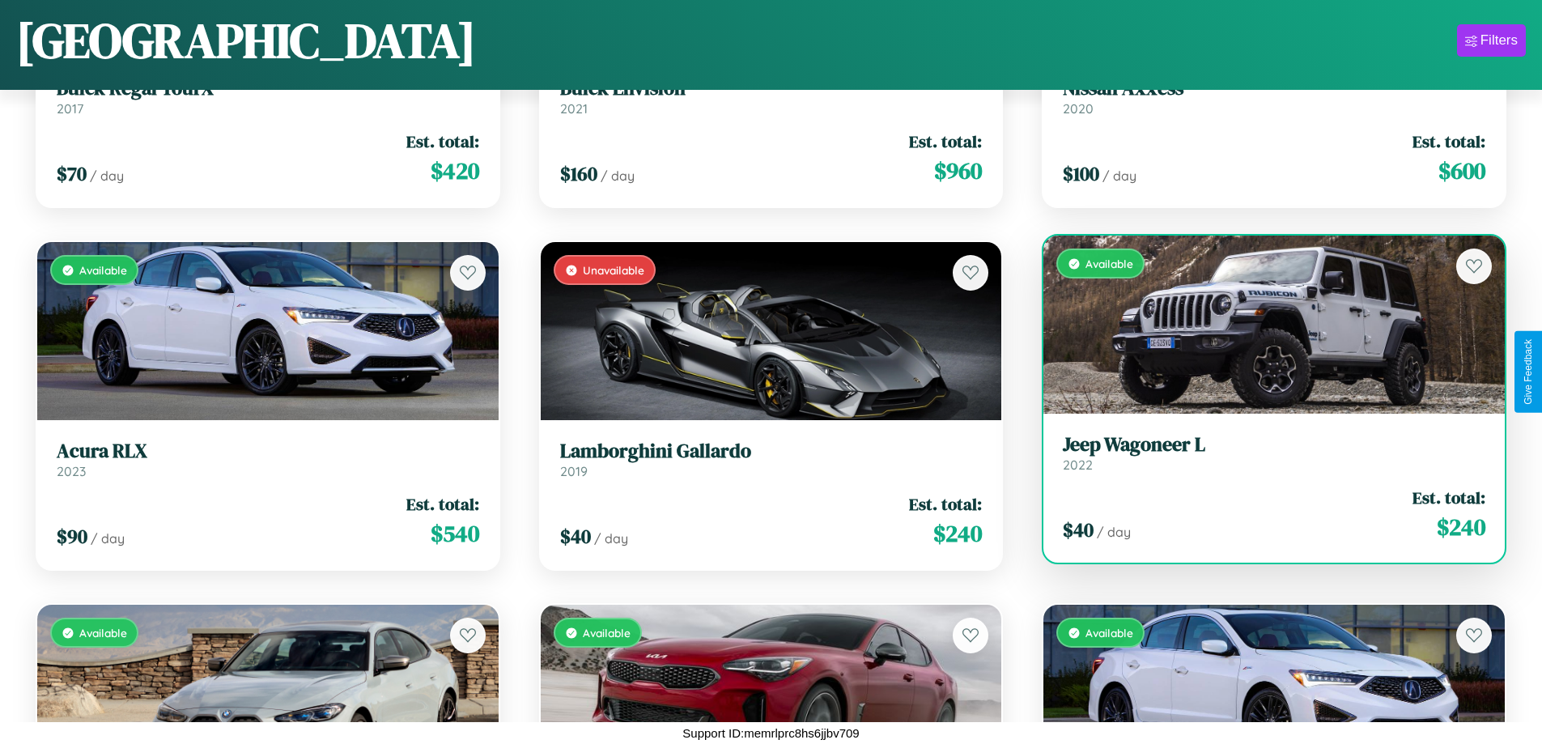
click at [1264, 325] on div "Available" at bounding box center [1273, 325] width 461 height 178
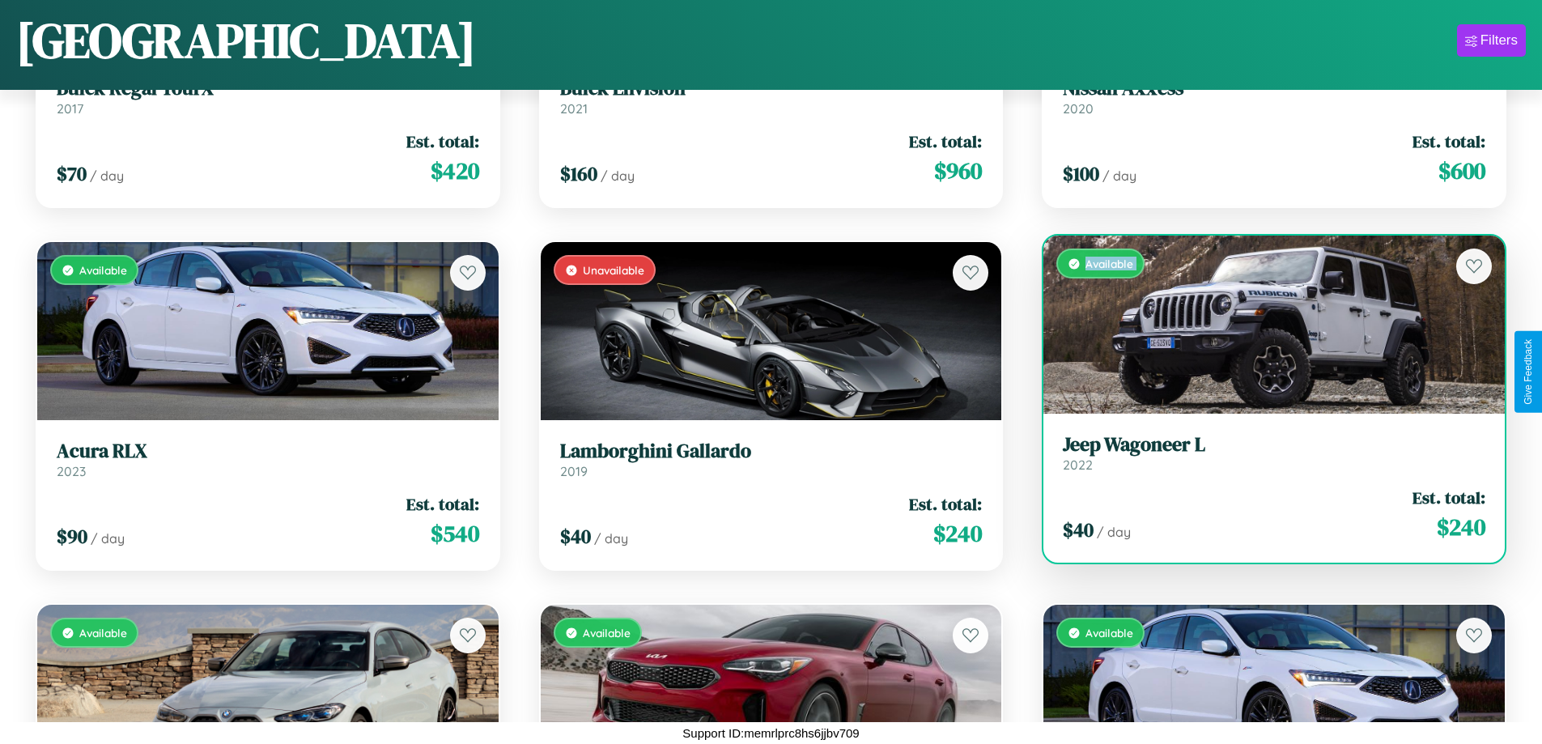
click at [1264, 325] on div "Available" at bounding box center [1273, 325] width 461 height 178
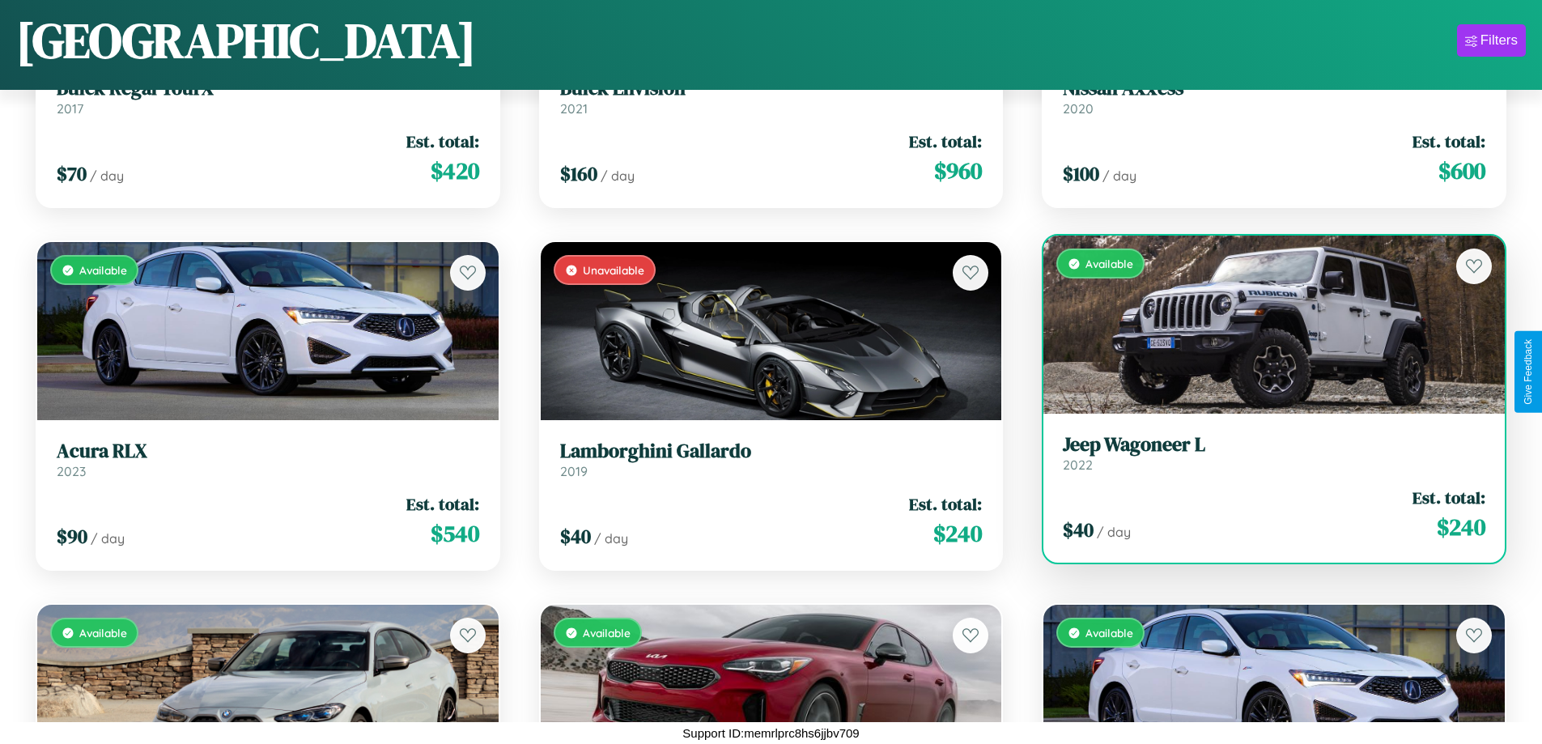
click at [1264, 325] on div "Available" at bounding box center [1273, 325] width 461 height 178
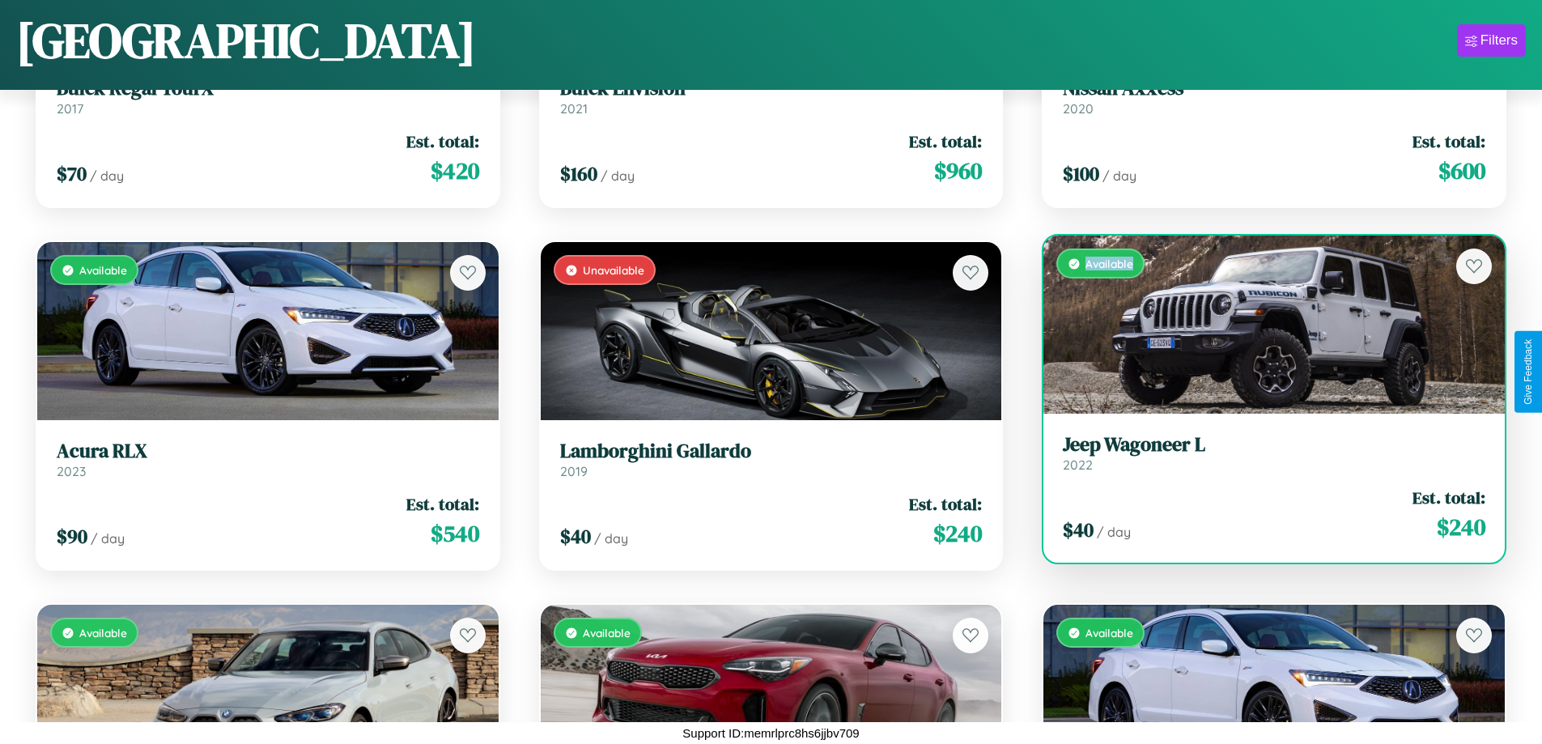
click at [1264, 325] on div "Available" at bounding box center [1273, 325] width 461 height 178
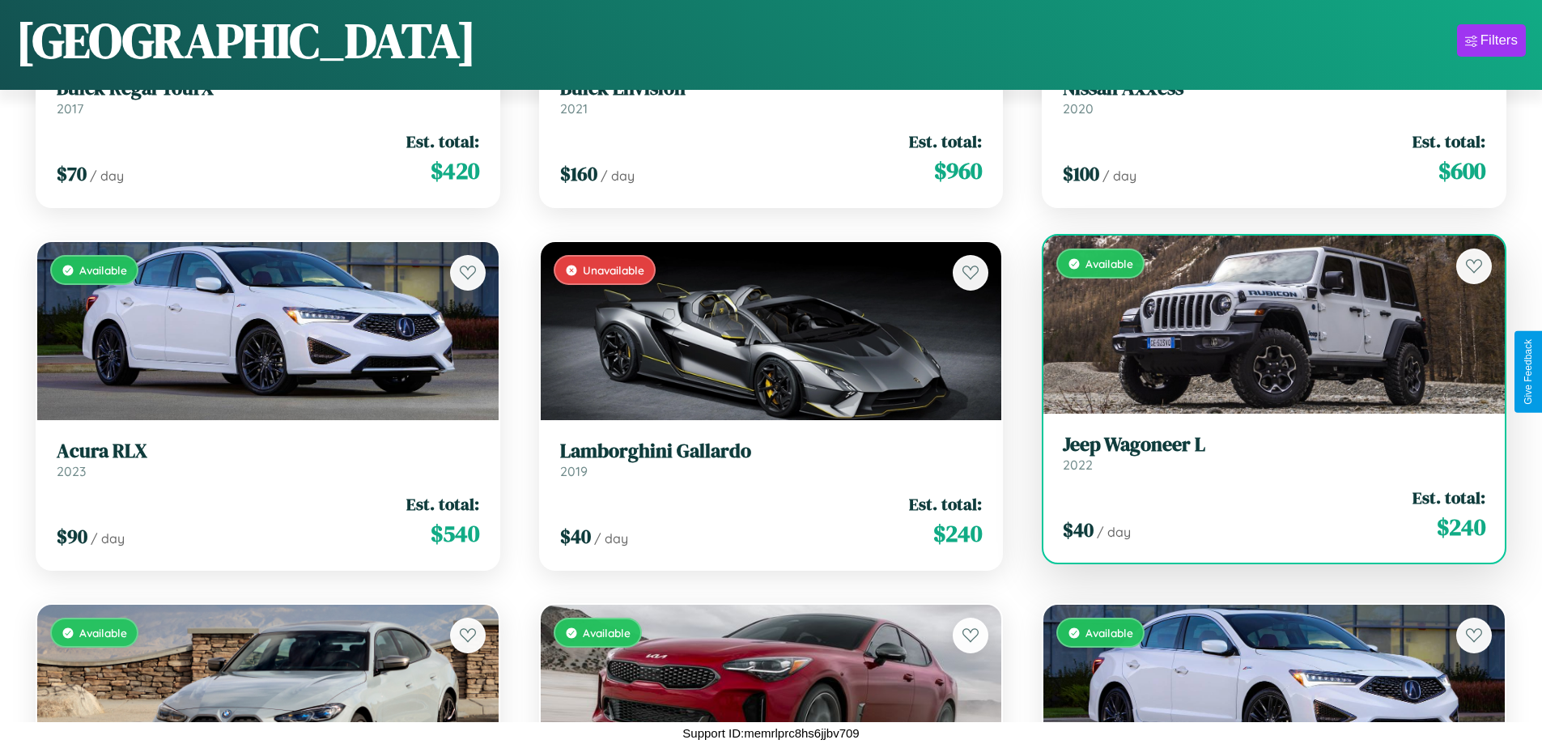
click at [1264, 452] on h3 "Jeep Wagoneer L" at bounding box center [1274, 444] width 423 height 23
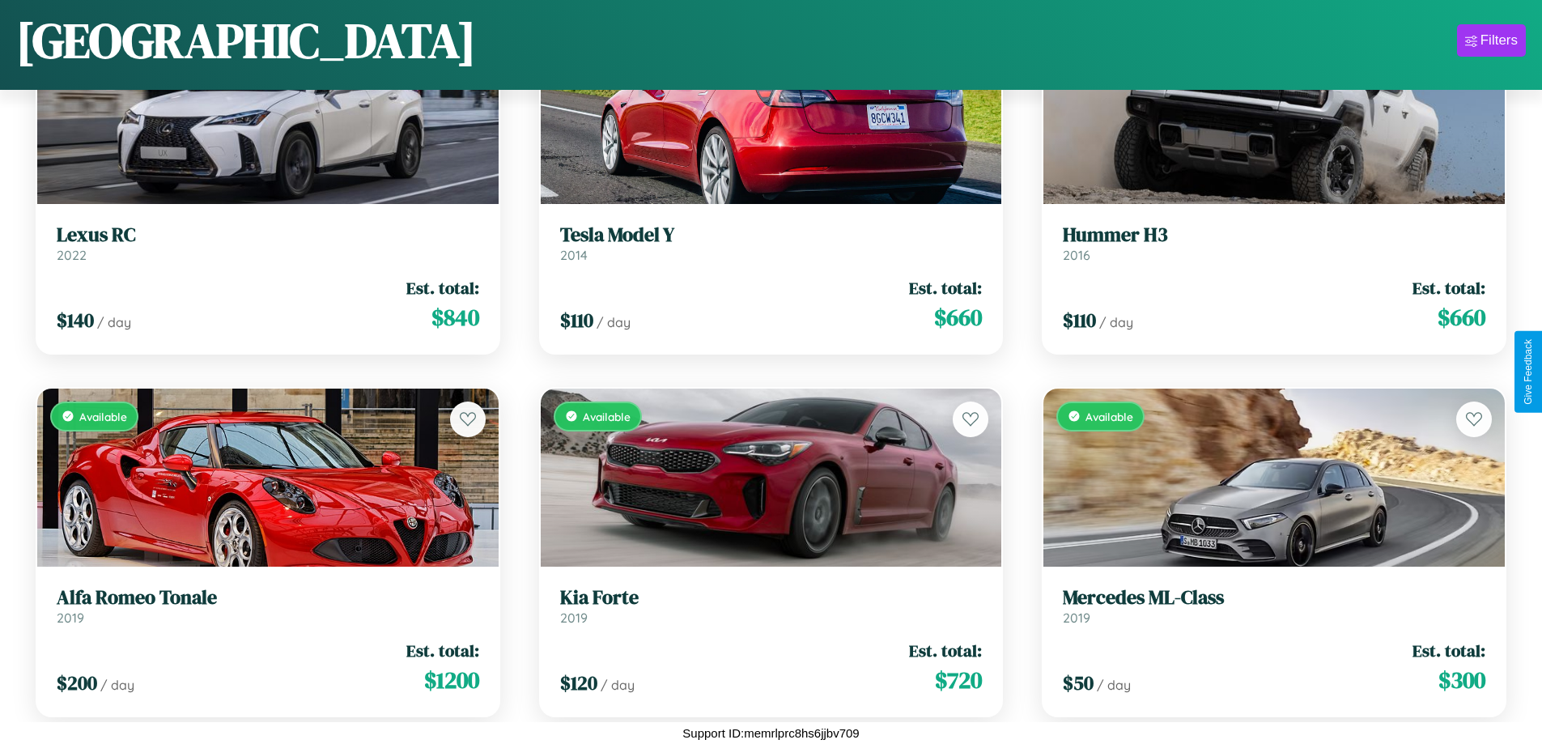
scroll to position [5302, 0]
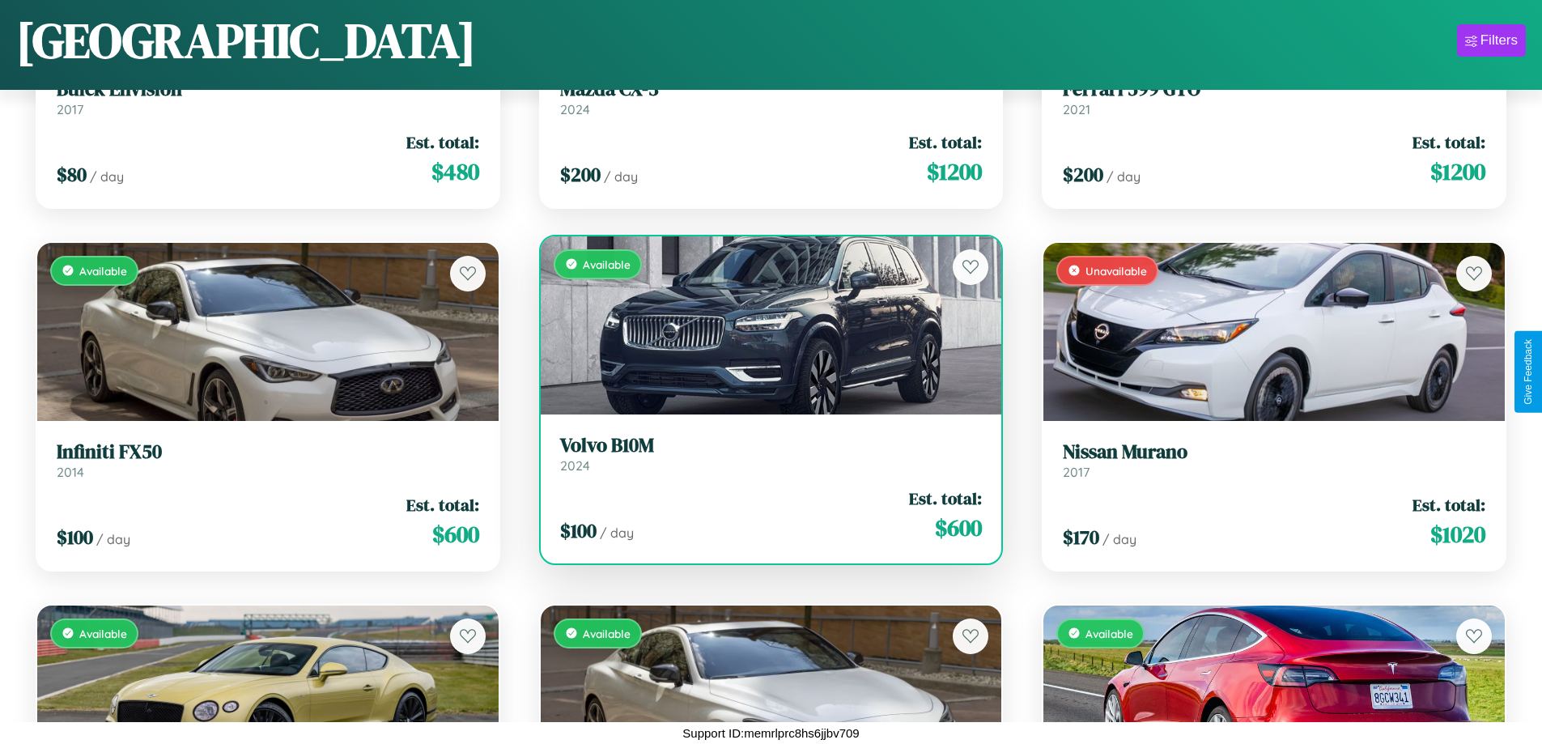
click at [764, 453] on h3 "Volvo B10M" at bounding box center [771, 445] width 423 height 23
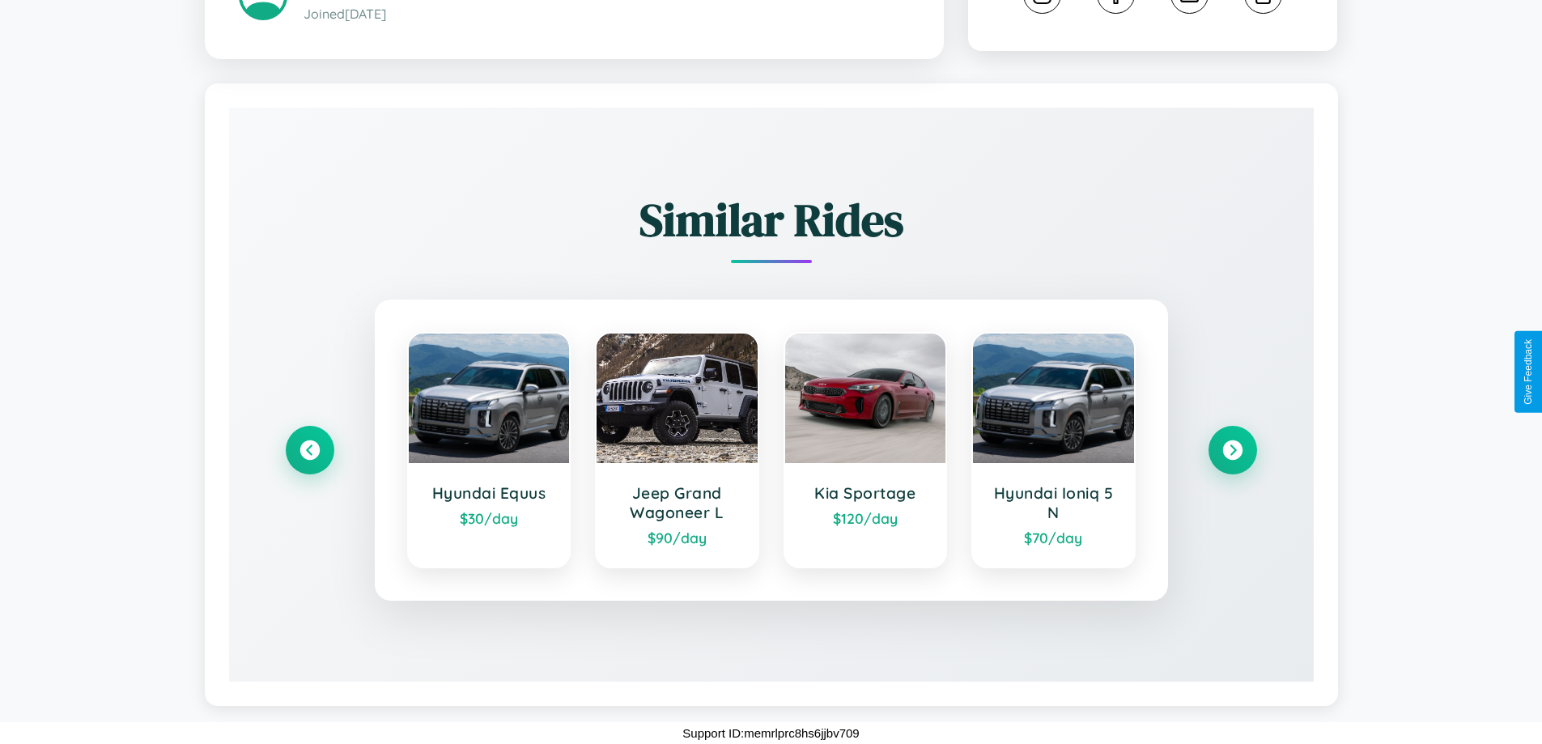
scroll to position [917, 0]
click at [1232, 450] on icon at bounding box center [1233, 451] width 22 height 22
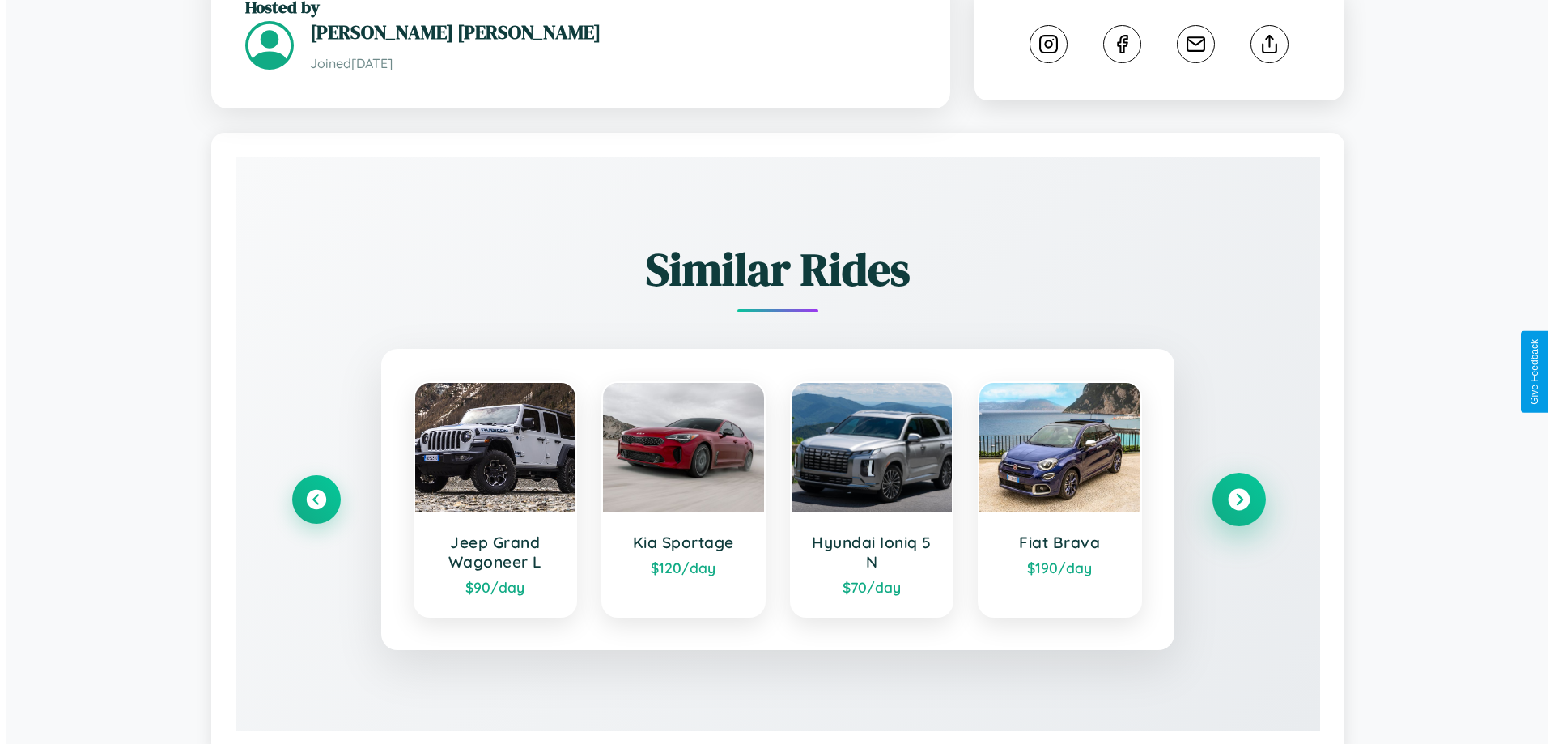
scroll to position [436, 0]
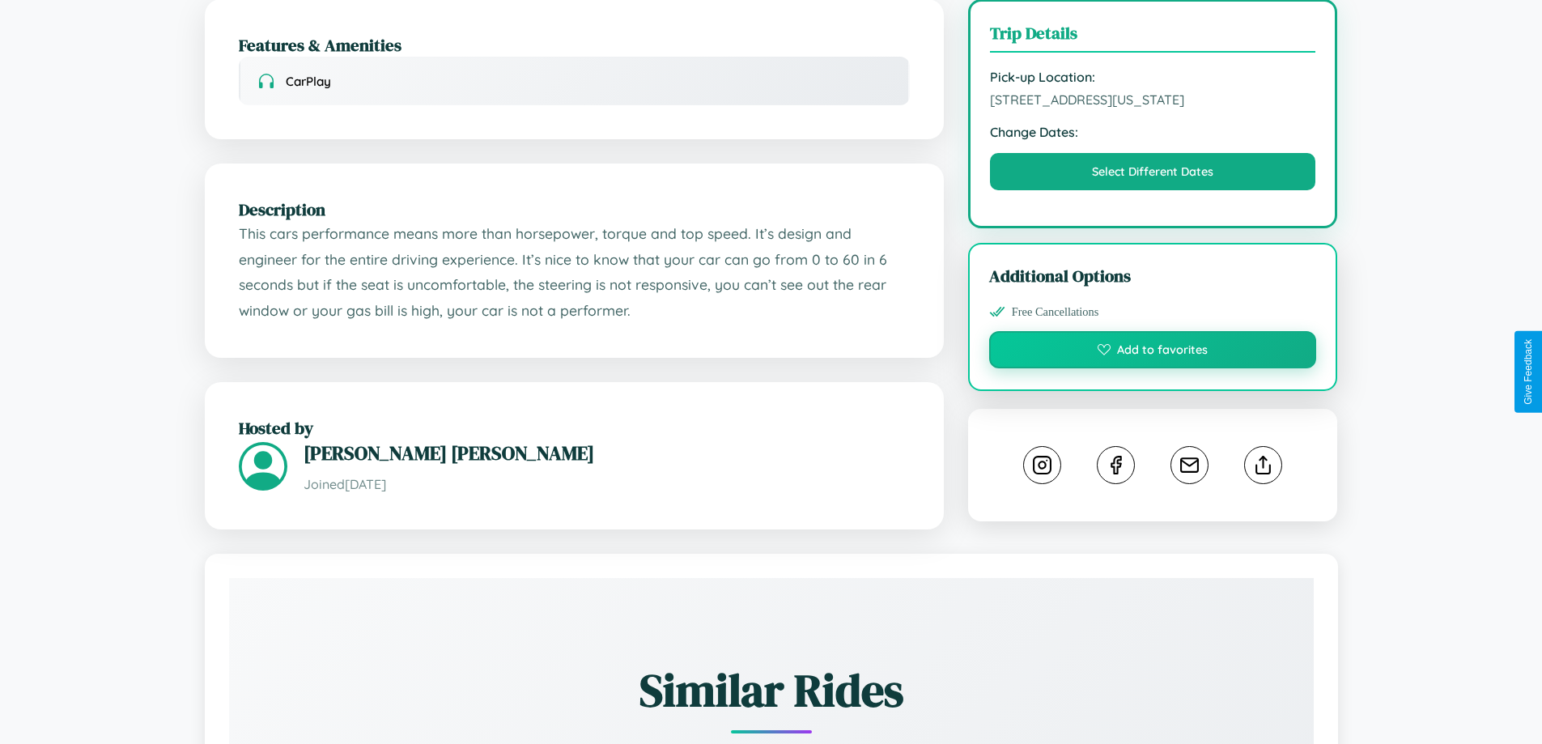
click at [1153, 368] on button "Add to favorites" at bounding box center [1153, 349] width 328 height 37
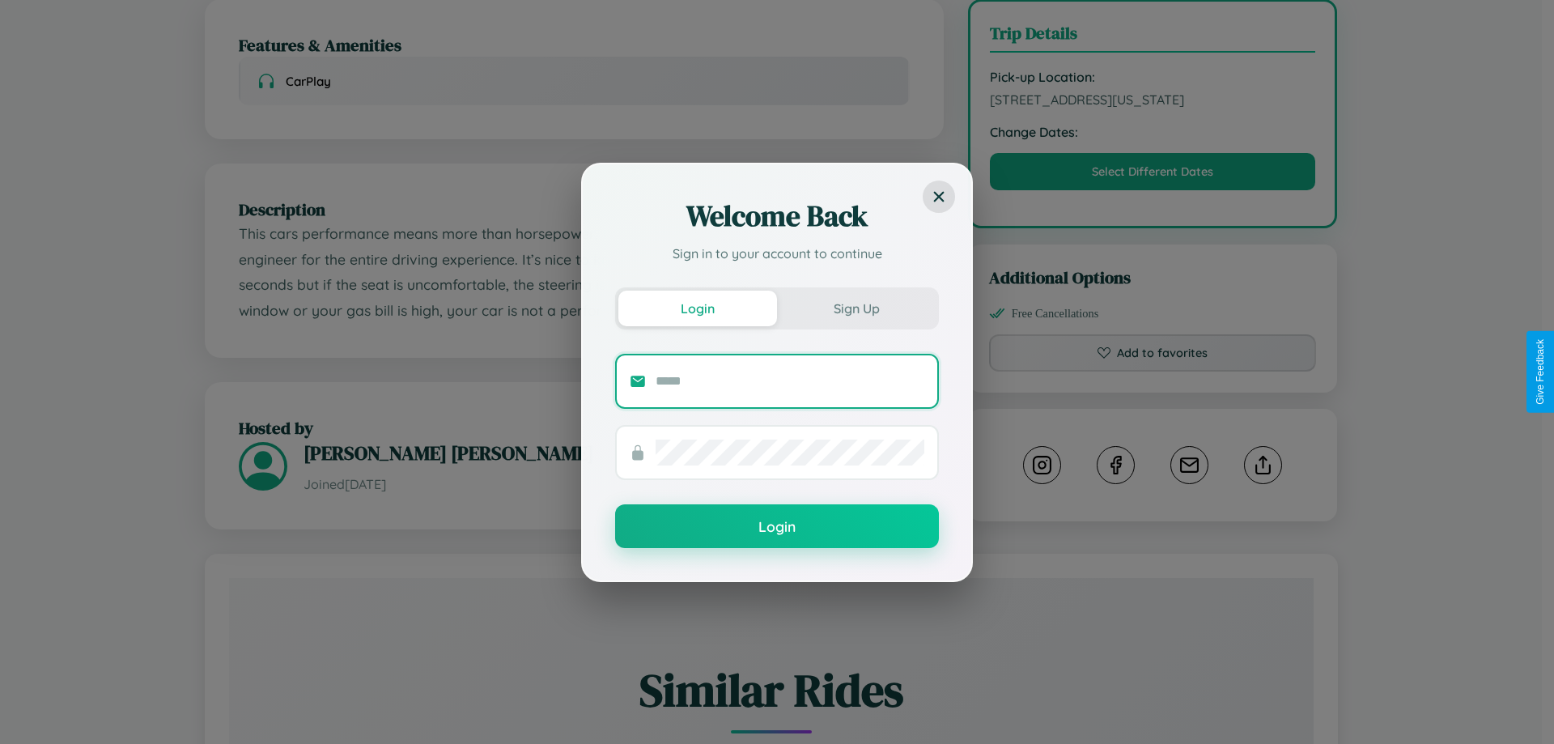
click at [790, 380] on input "text" at bounding box center [790, 381] width 269 height 26
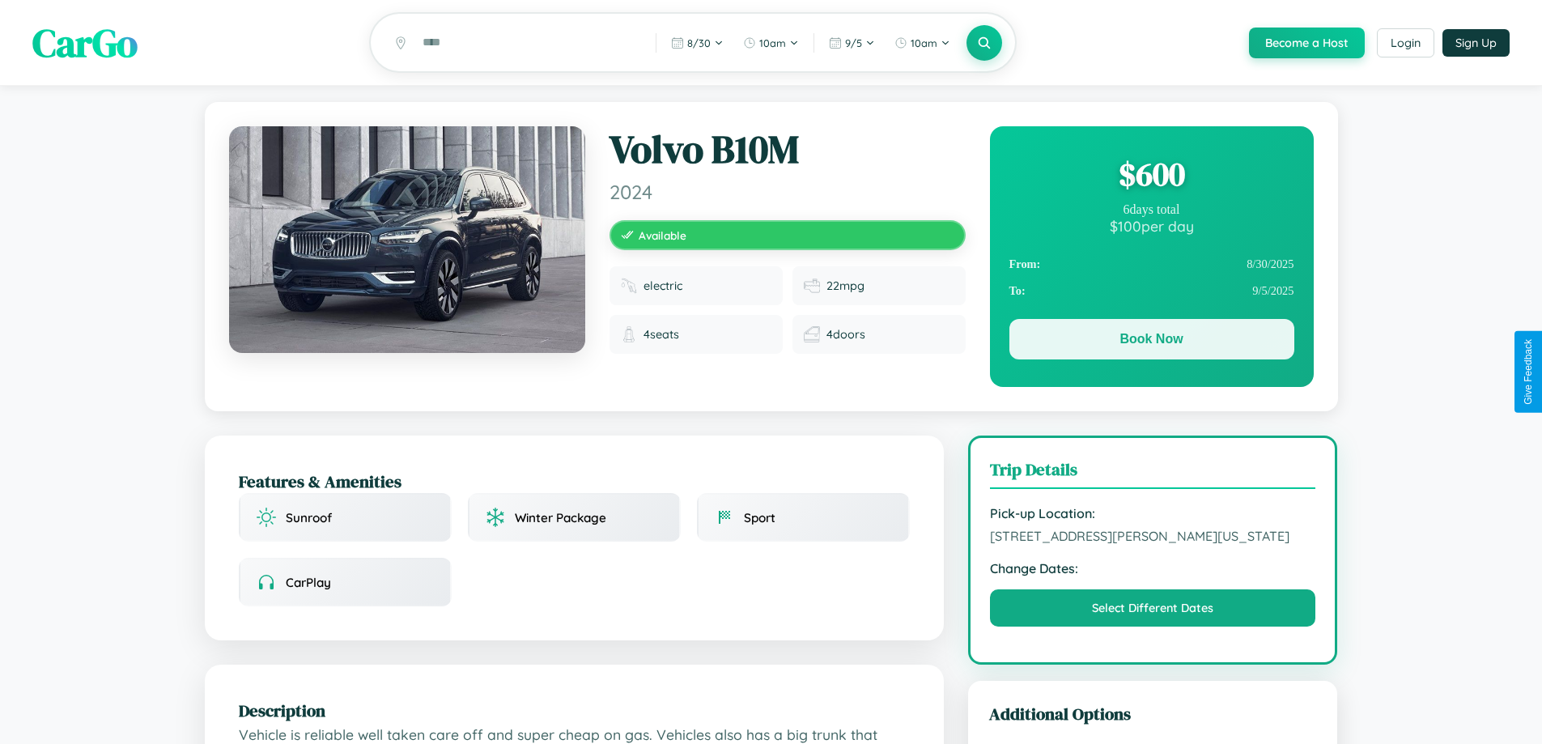
click at [1151, 342] on button "Book Now" at bounding box center [1151, 339] width 285 height 40
